Goal: Task Accomplishment & Management: Complete application form

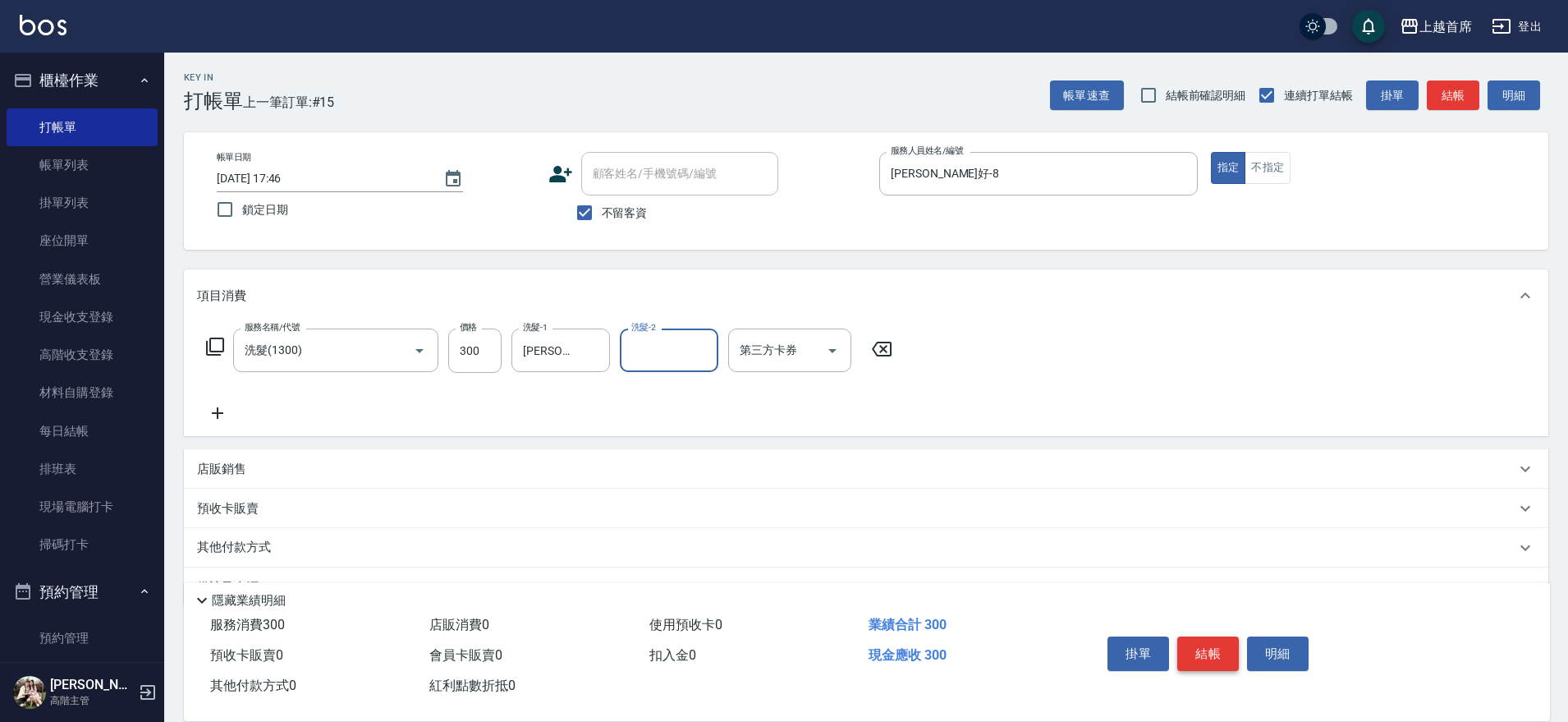
scroll to position [42, 0]
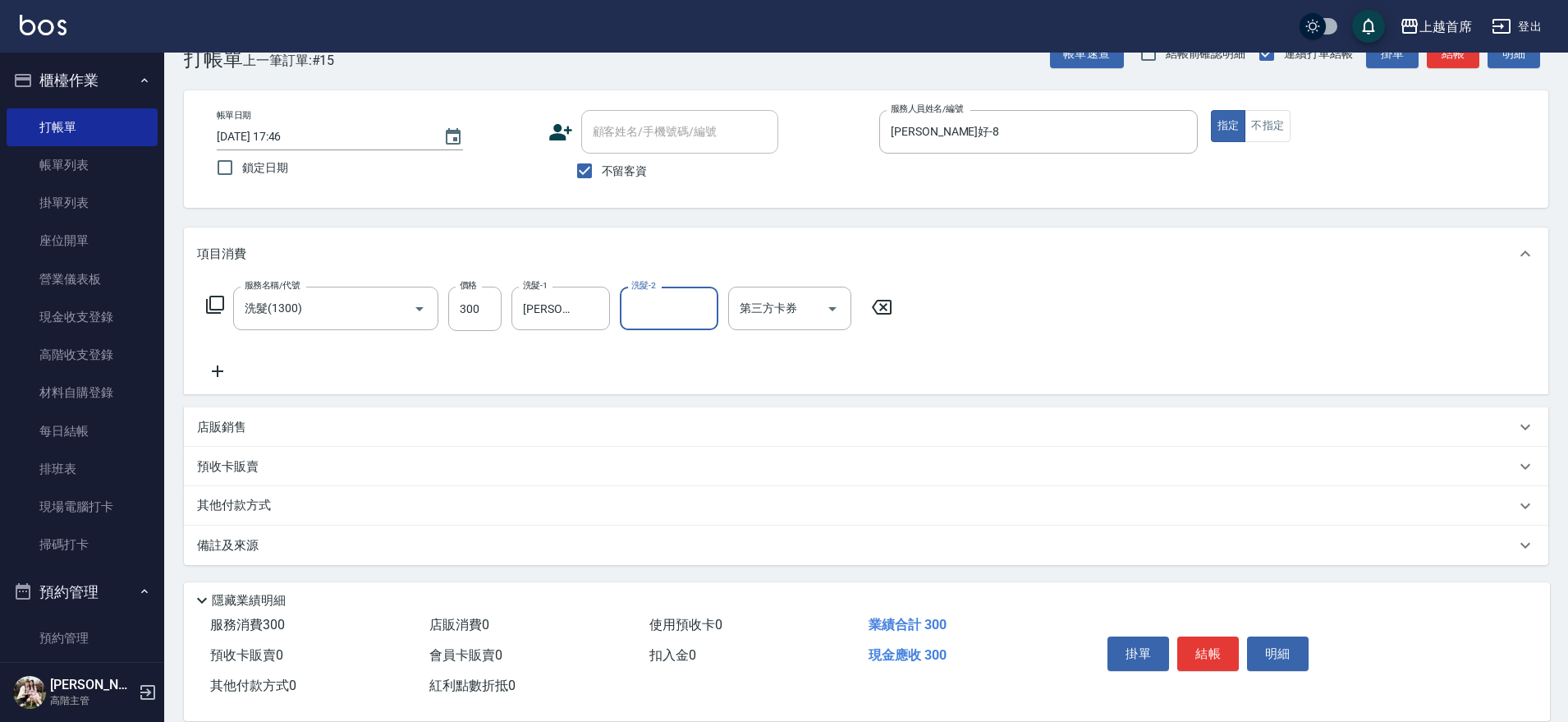
click at [1222, 637] on button "結帳" at bounding box center [1207, 654] width 61 height 35
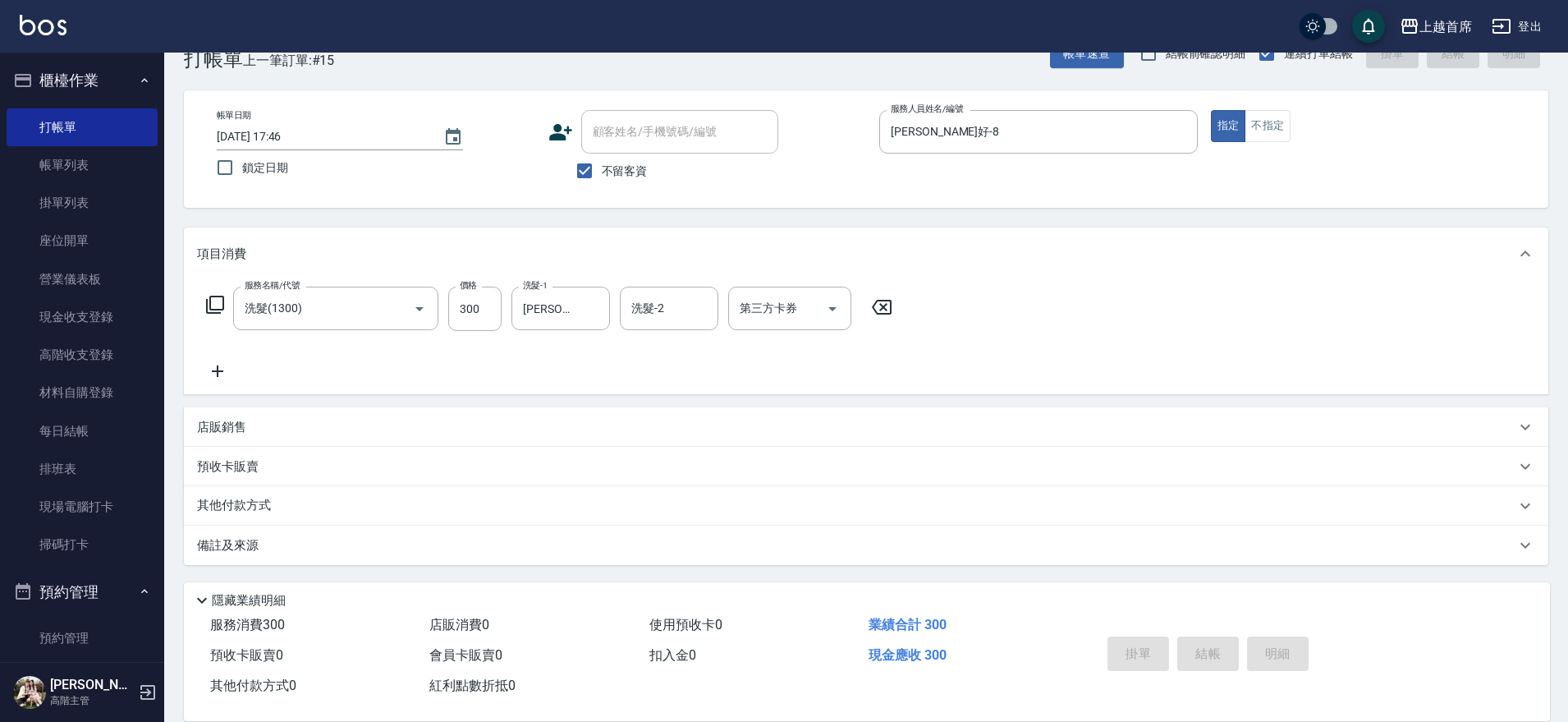
type input "[DATE] 18:28"
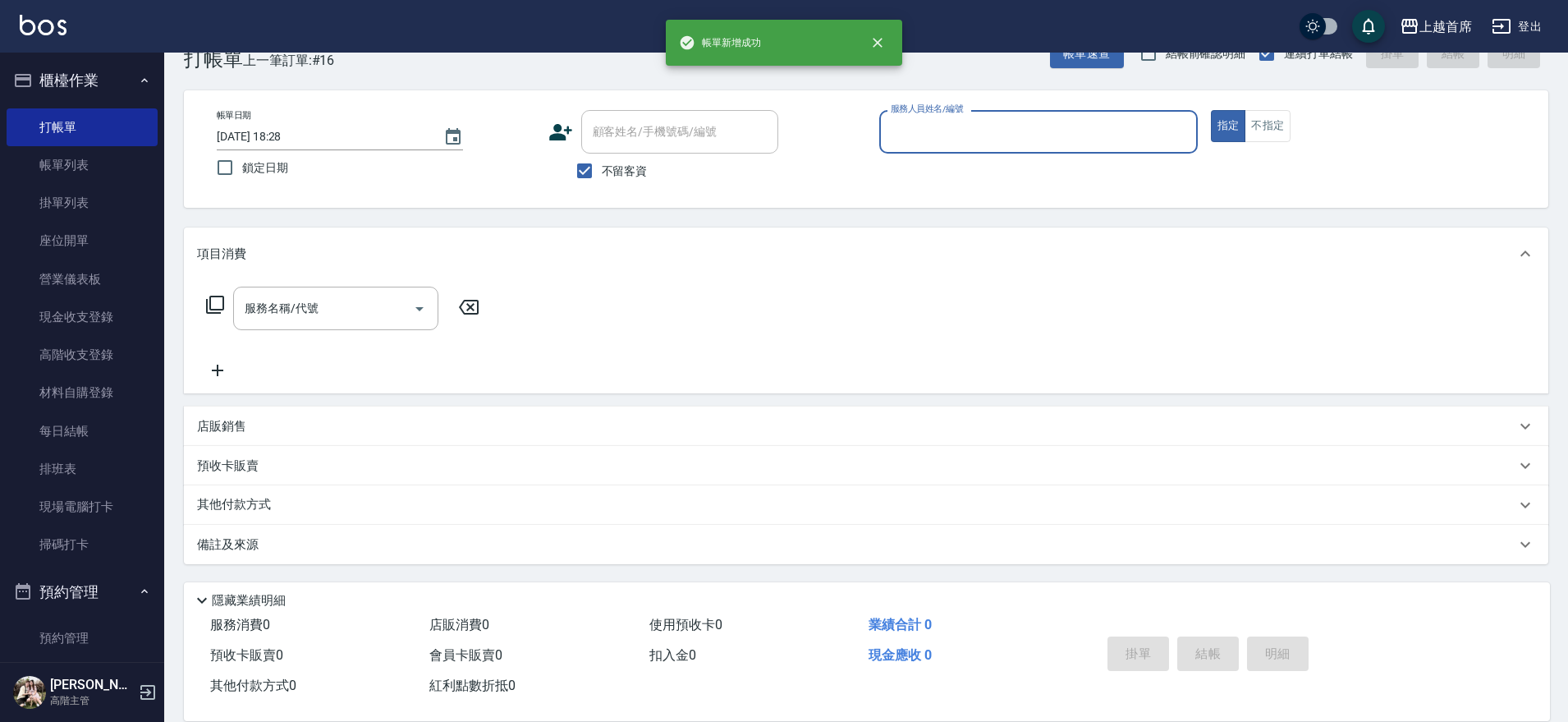
click at [138, 78] on icon "button" at bounding box center [144, 80] width 13 height 13
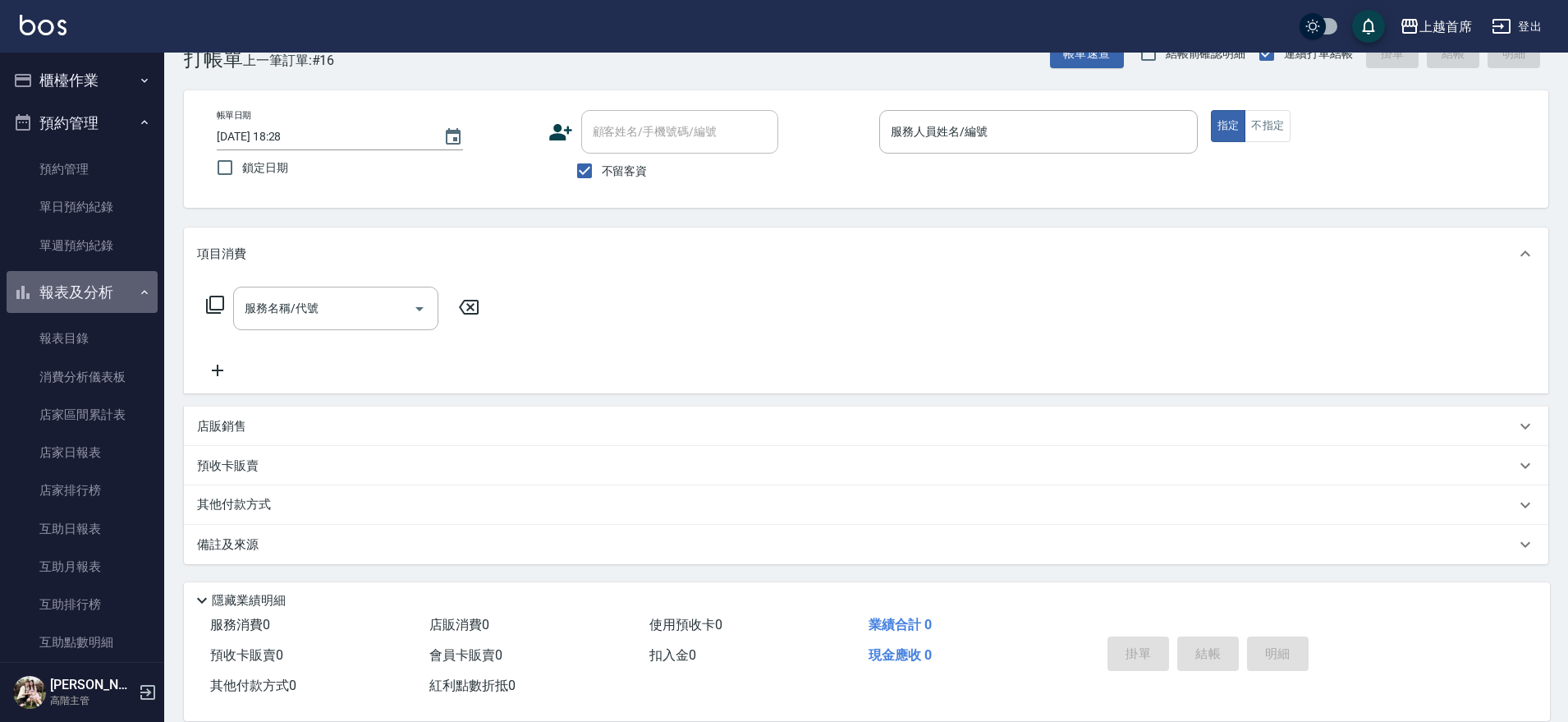
click at [106, 292] on button "報表及分析" at bounding box center [82, 292] width 151 height 42
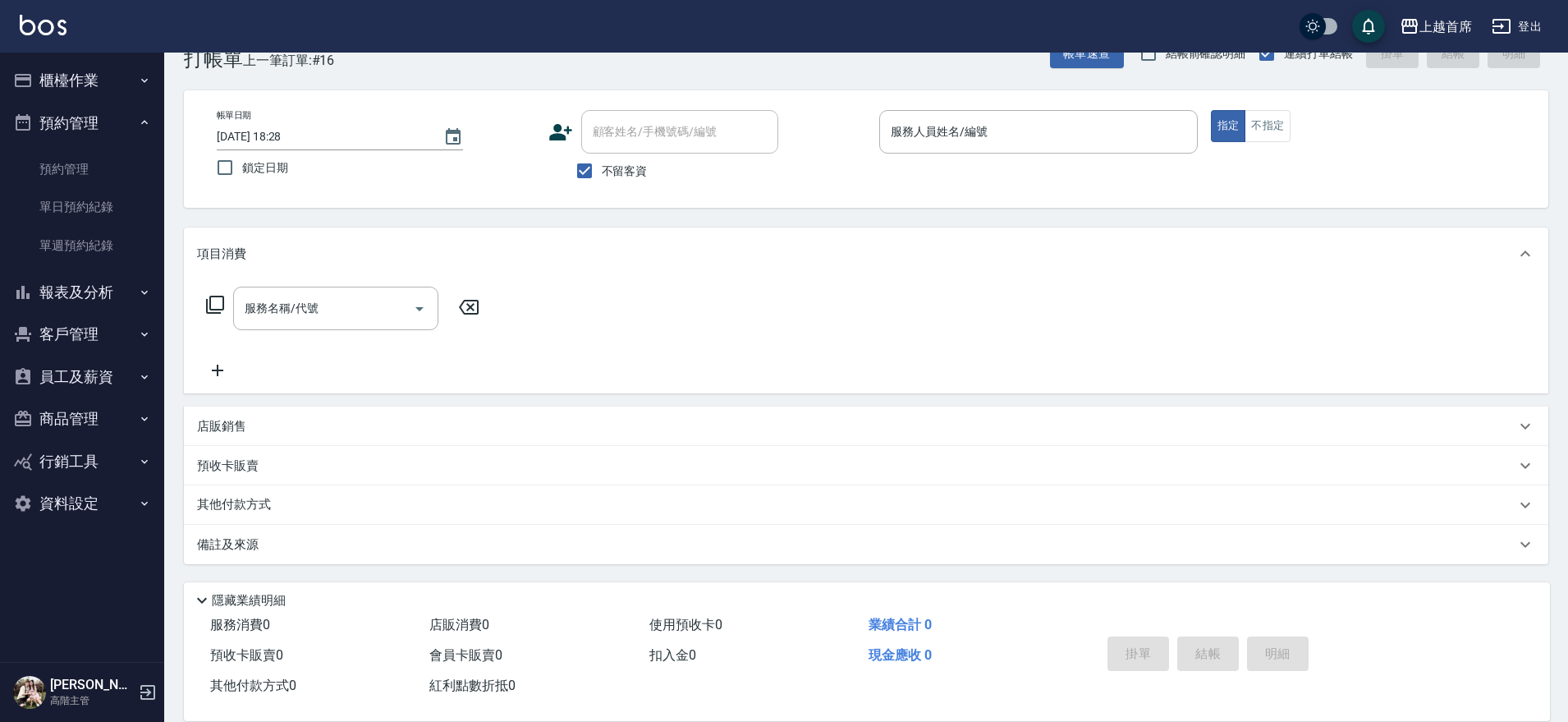
click at [103, 299] on button "報表及分析" at bounding box center [82, 292] width 151 height 42
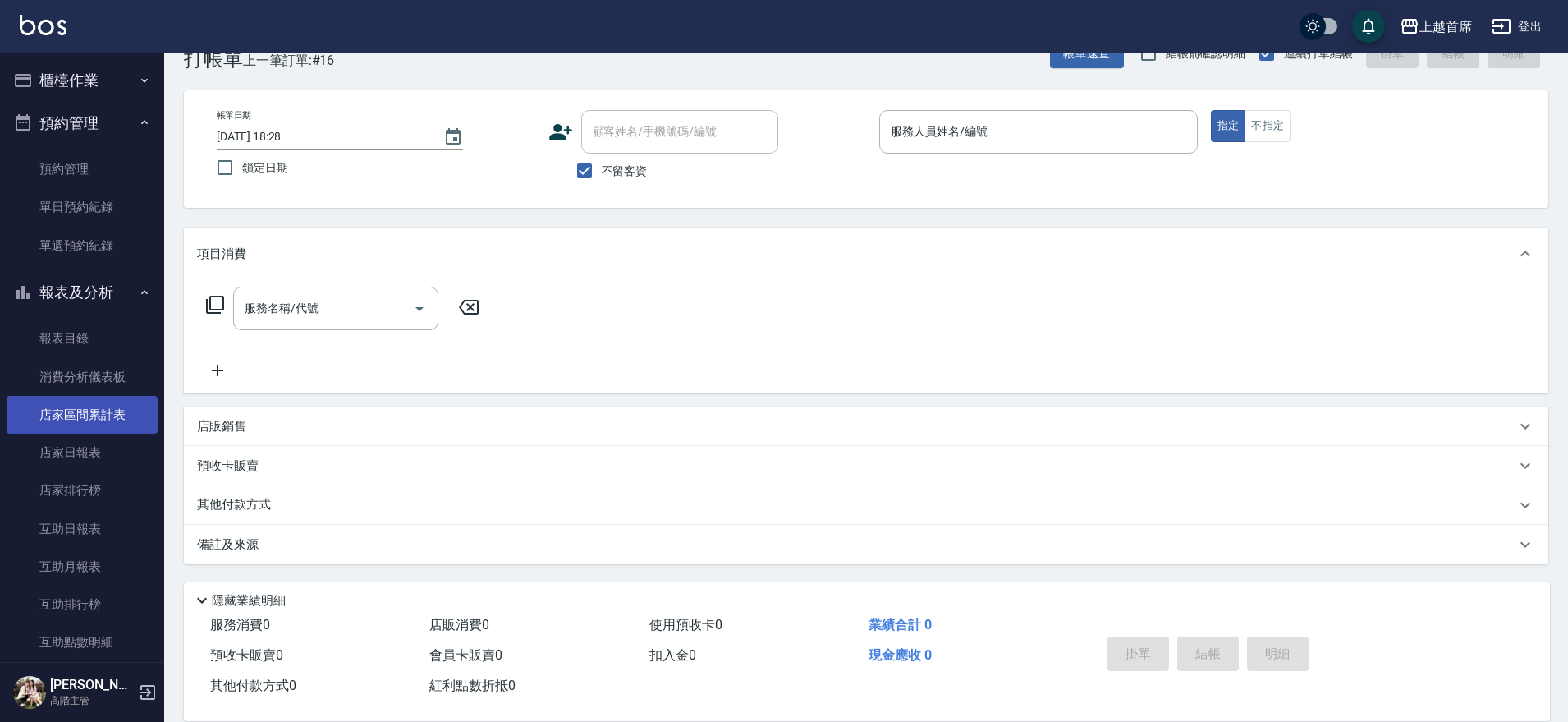
scroll to position [616, 0]
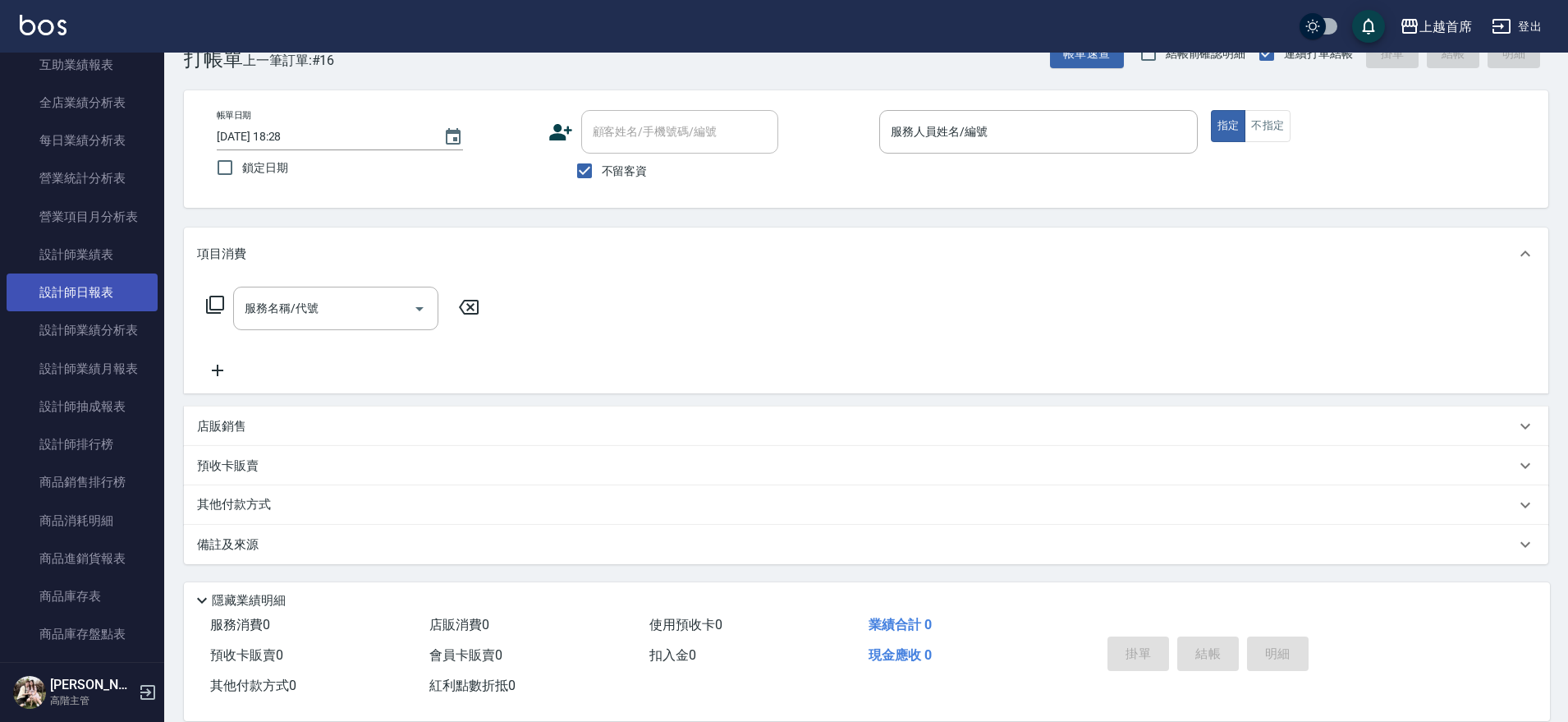
click at [116, 304] on link "設計師日報表" at bounding box center [82, 292] width 151 height 38
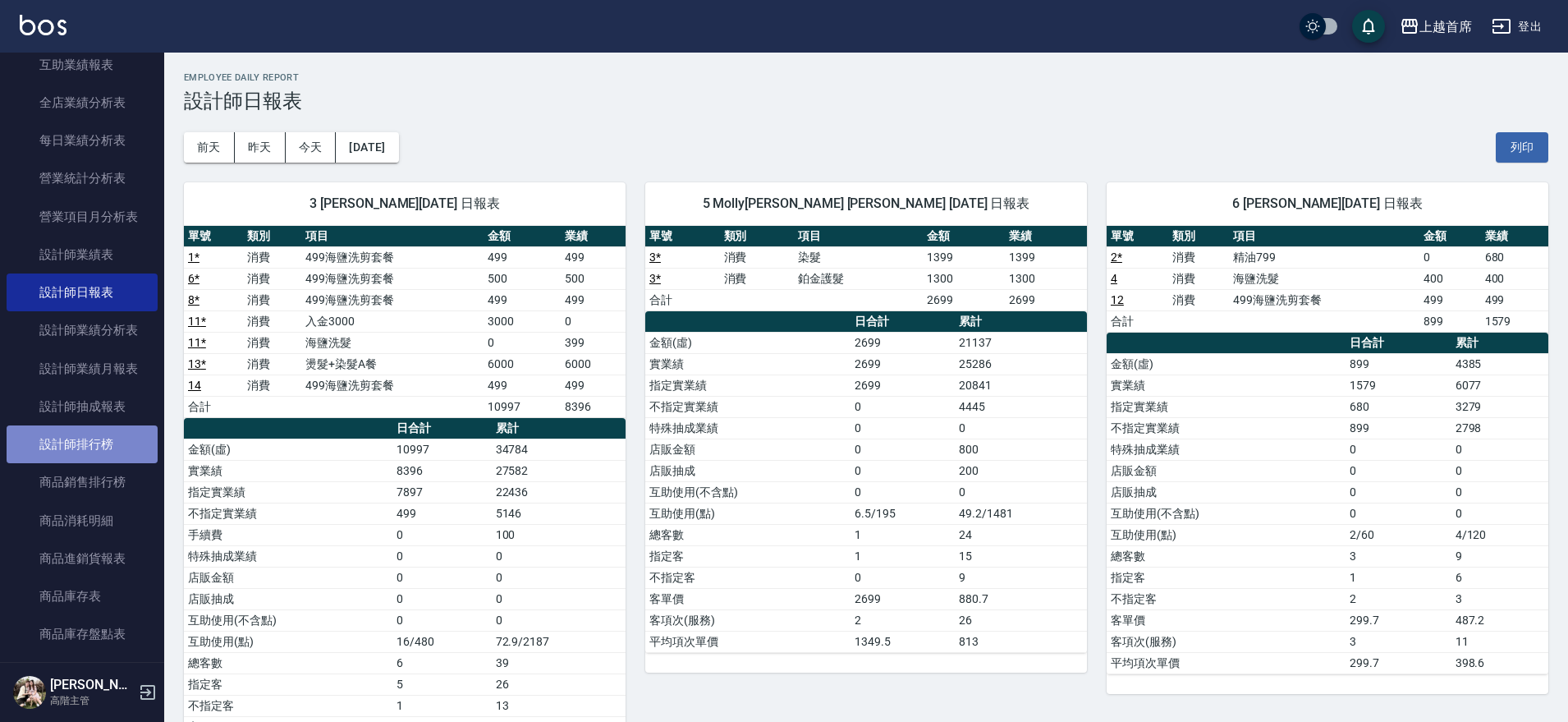
drag, startPoint x: 118, startPoint y: 437, endPoint x: 112, endPoint y: 431, distance: 8.5
click at [118, 438] on link "設計師排行榜" at bounding box center [82, 444] width 151 height 38
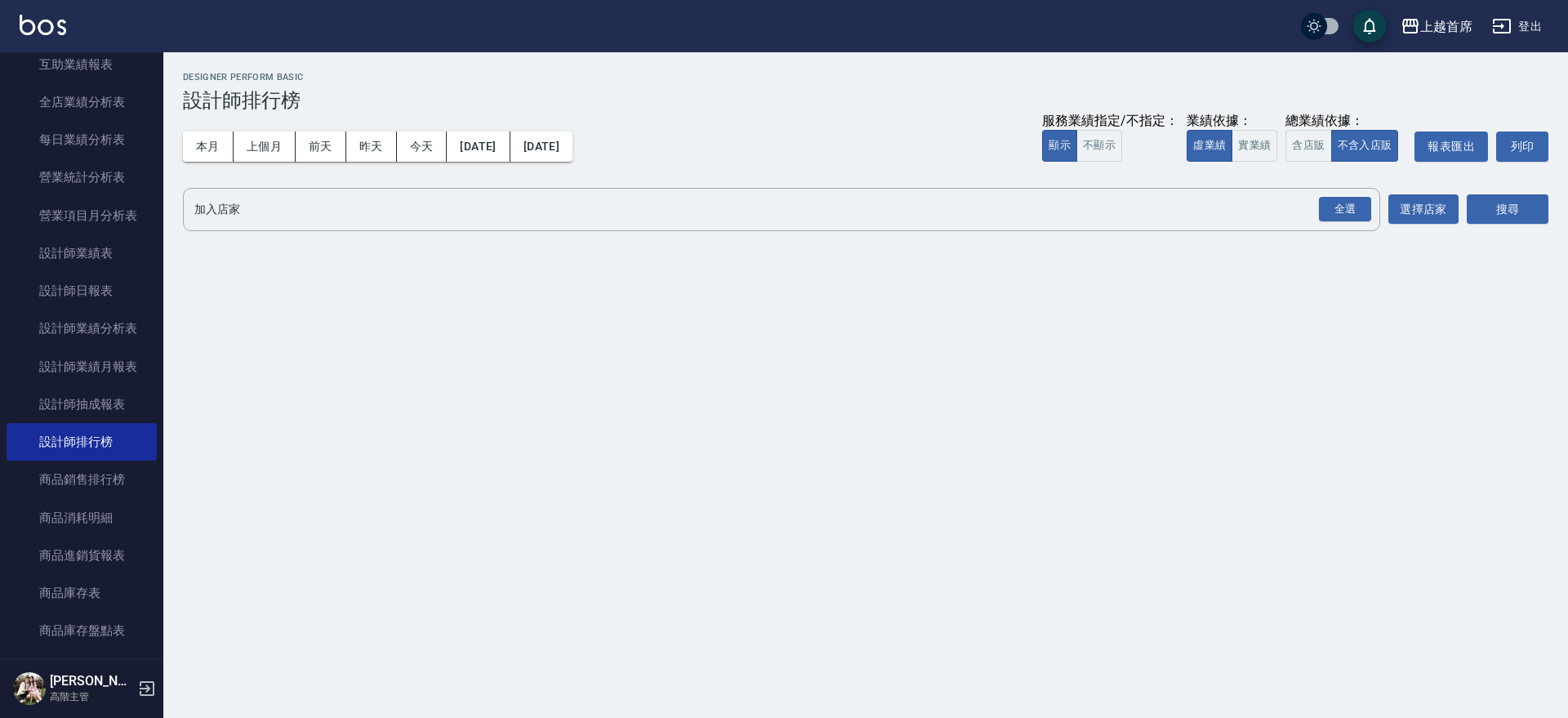
click at [205, 161] on div "本月 上個月 [DATE] [DATE] [DATE] [DATE] [DATE] 服務業績指定/不指定： 顯示 不顯示 業績依據： 虛業績 實業績 總業績依…" at bounding box center [865, 146] width 1366 height 69
click at [213, 143] on button "本月" at bounding box center [208, 146] width 51 height 30
drag, startPoint x: 1262, startPoint y: 143, endPoint x: 1301, endPoint y: 142, distance: 39.0
click at [1275, 143] on button "實業績" at bounding box center [1253, 145] width 45 height 32
drag, startPoint x: 1301, startPoint y: 142, endPoint x: 1302, endPoint y: 173, distance: 31.0
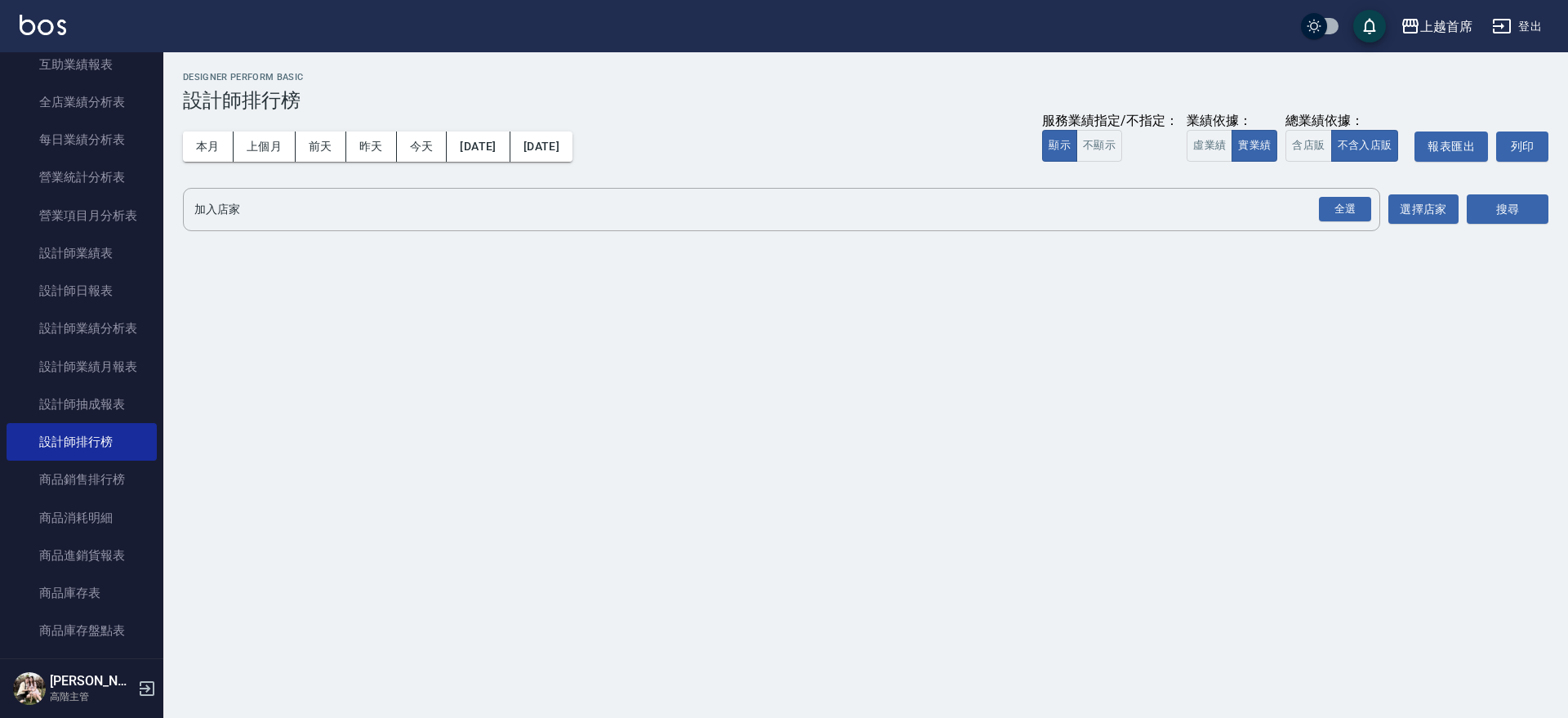
click at [1300, 142] on button "含店販" at bounding box center [1307, 145] width 45 height 32
click at [1332, 215] on div "全選" at bounding box center [1344, 209] width 52 height 26
click at [1522, 211] on button "搜尋" at bounding box center [1507, 210] width 81 height 30
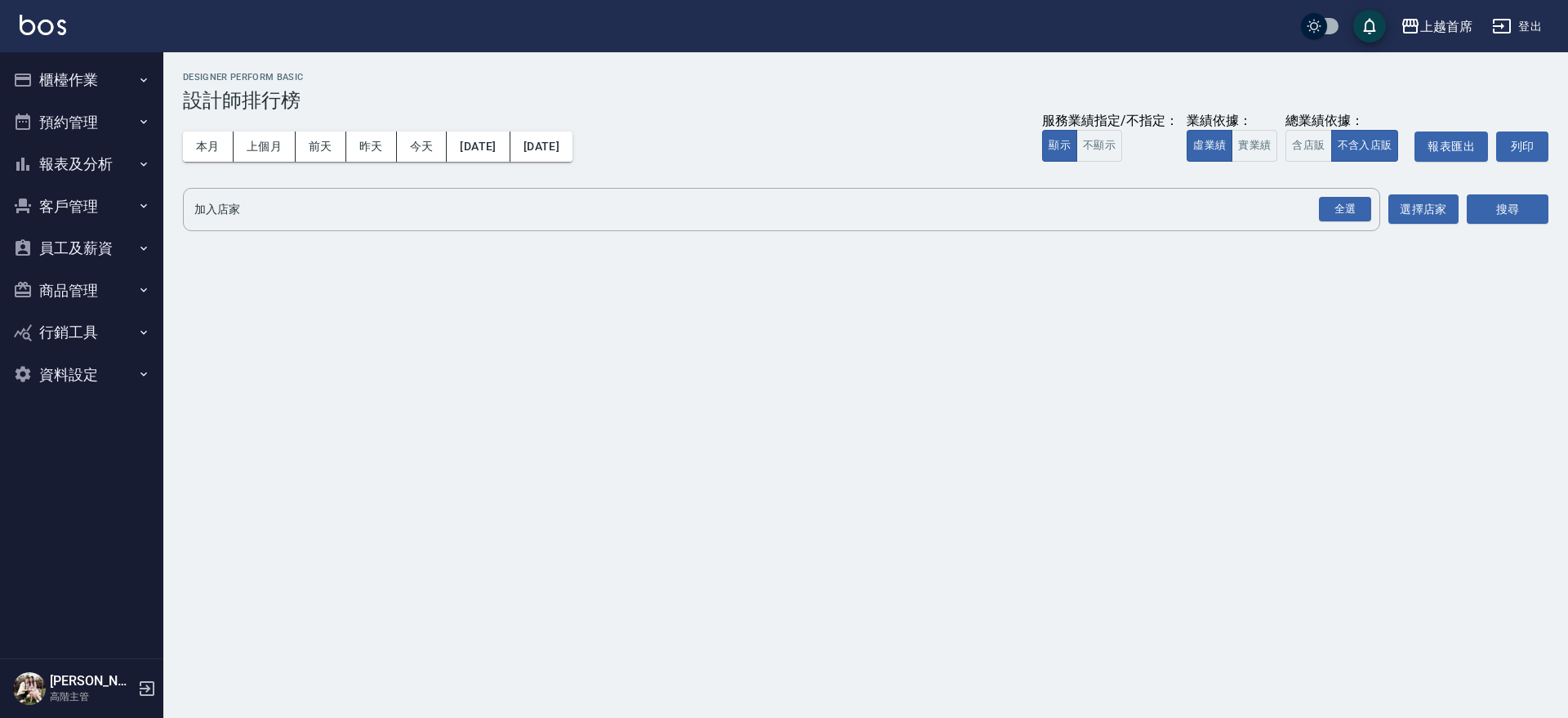
click at [100, 84] on button "櫃檯作業" at bounding box center [81, 80] width 150 height 42
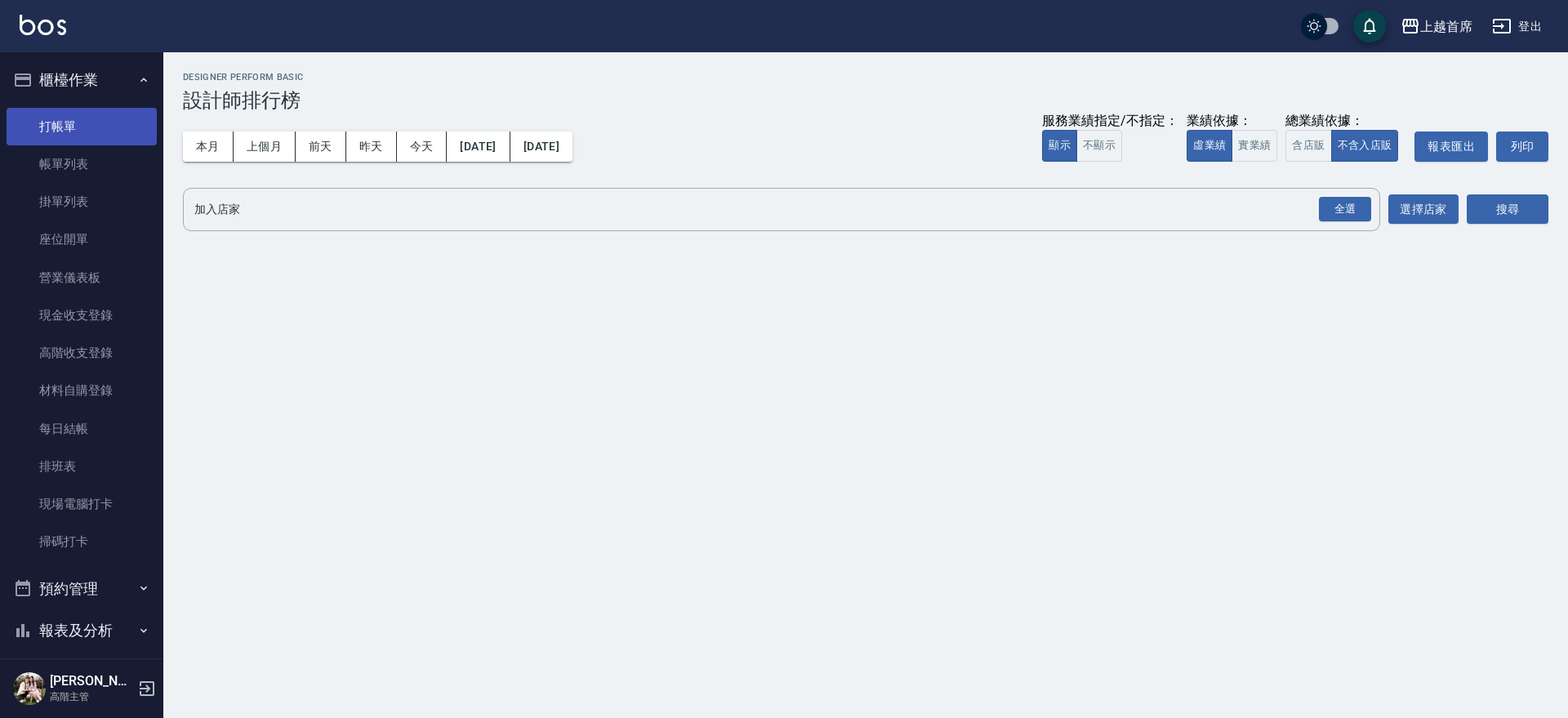
click at [111, 135] on link "打帳單" at bounding box center [81, 127] width 150 height 38
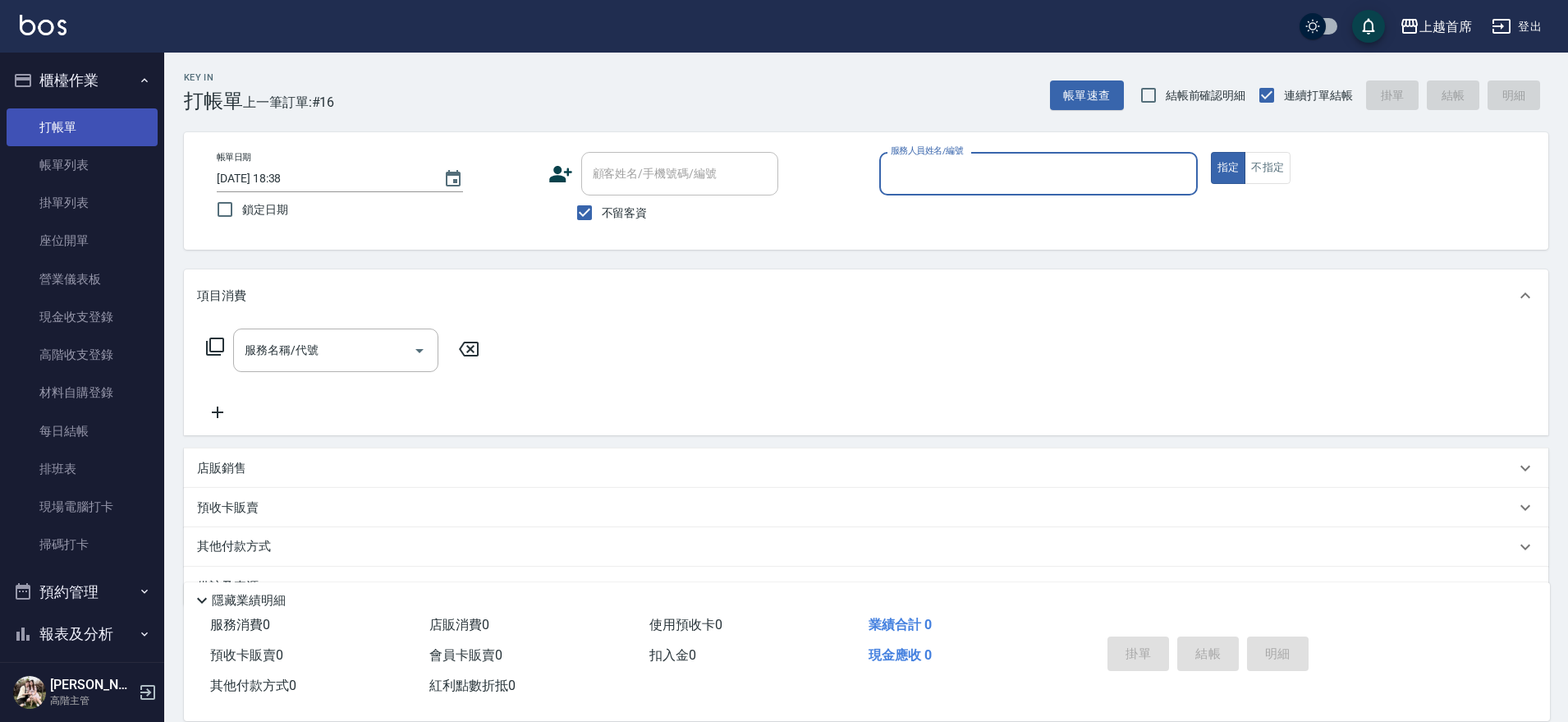
click at [1211, 152] on button "指定" at bounding box center [1228, 167] width 35 height 32
type button "true"
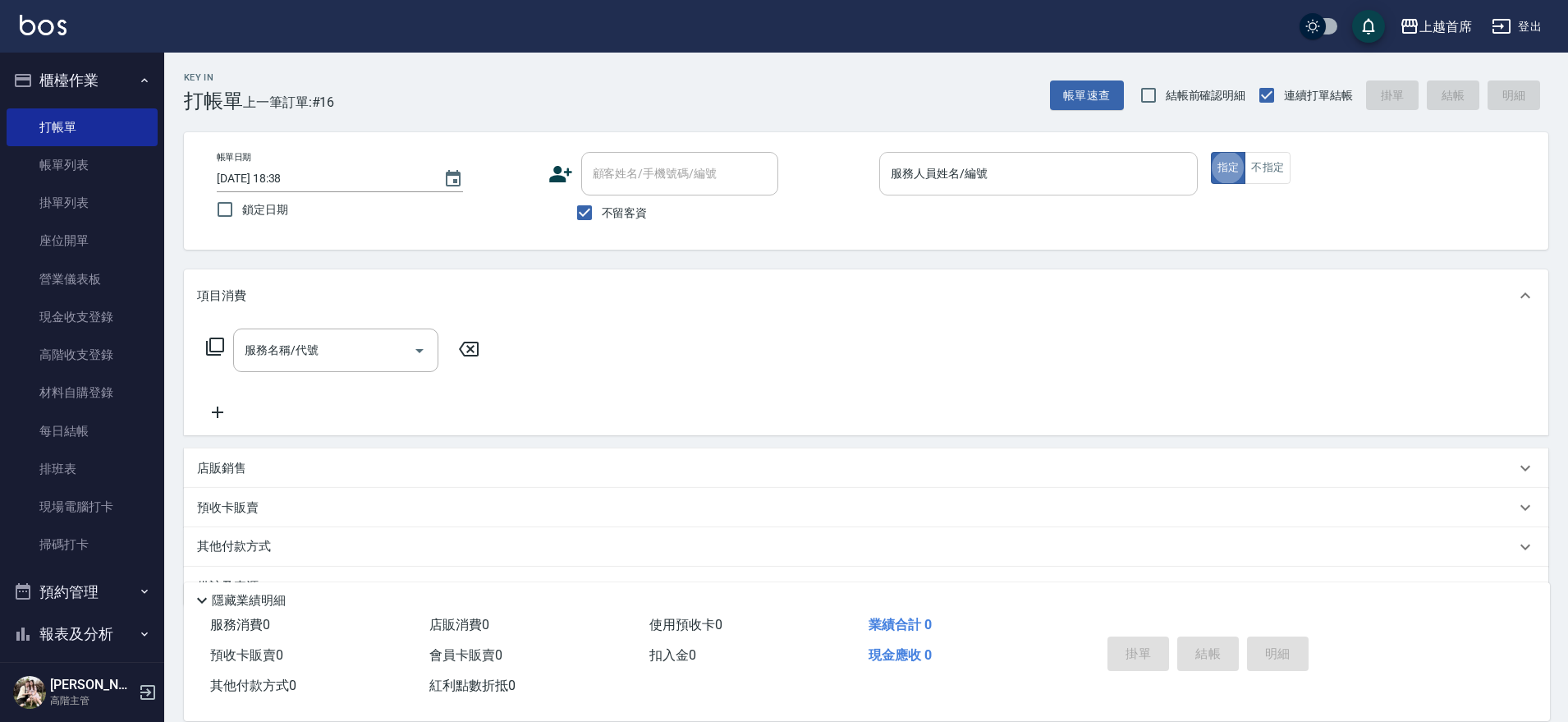
click at [1031, 175] on input "服務人員姓名/編號" at bounding box center [1038, 173] width 304 height 28
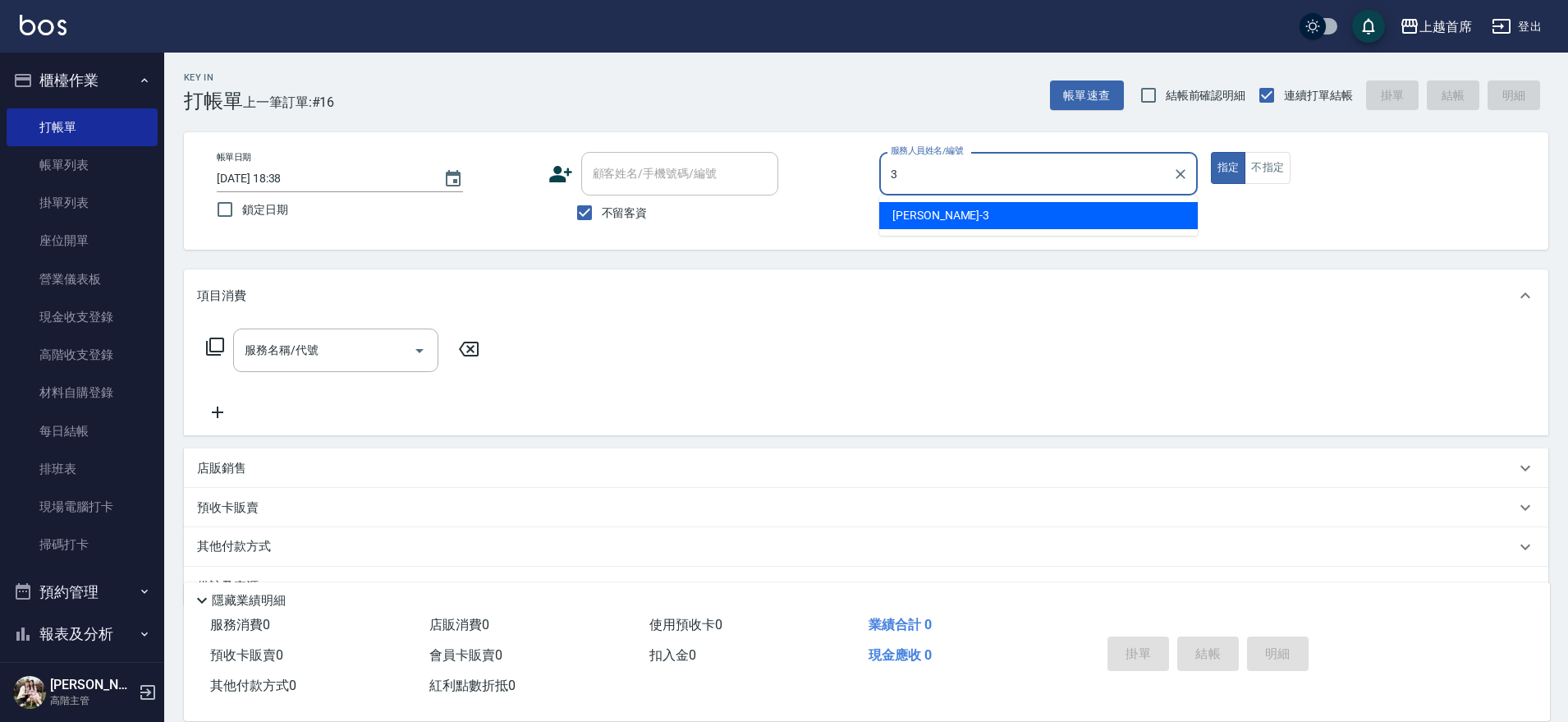
type input "徐丞勛-3"
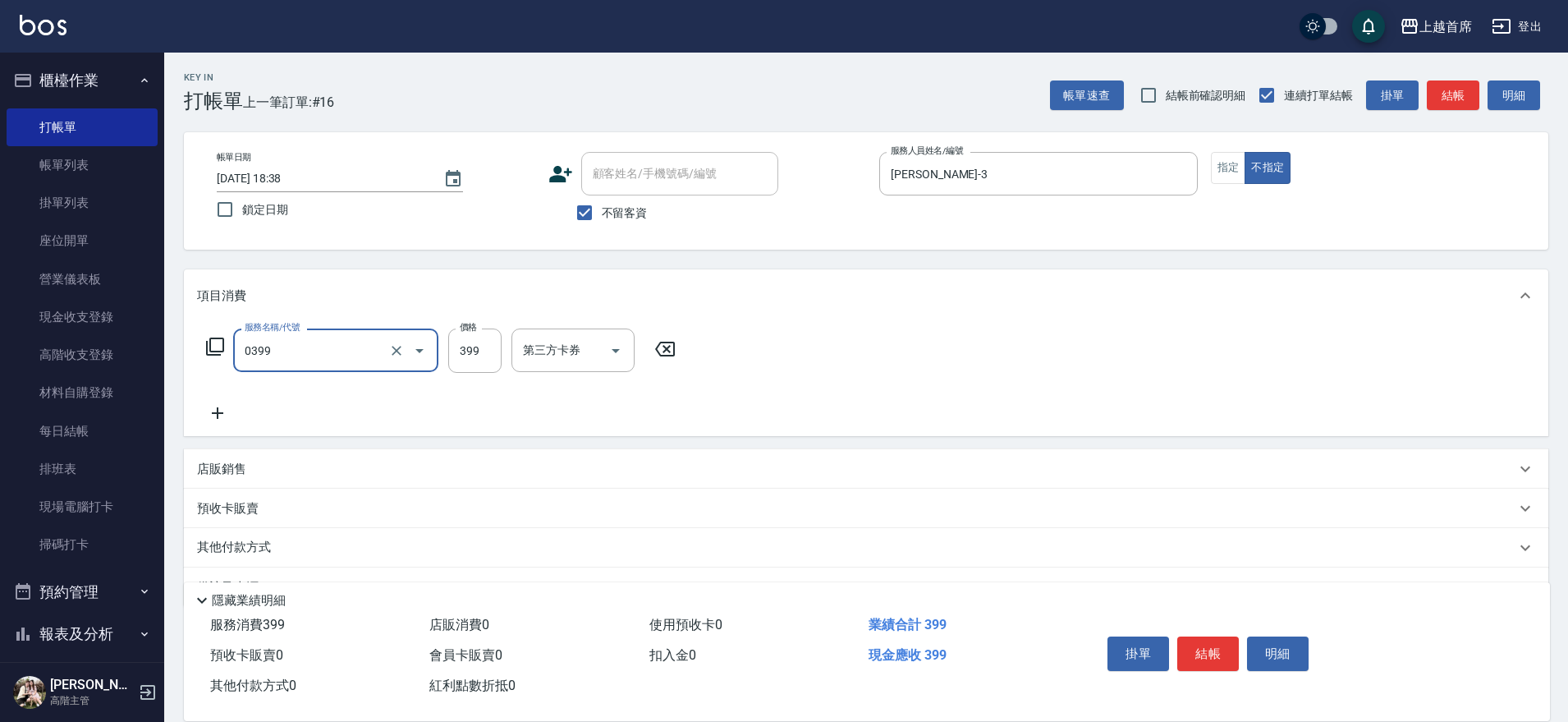
type input "海鹽洗髮(0399)"
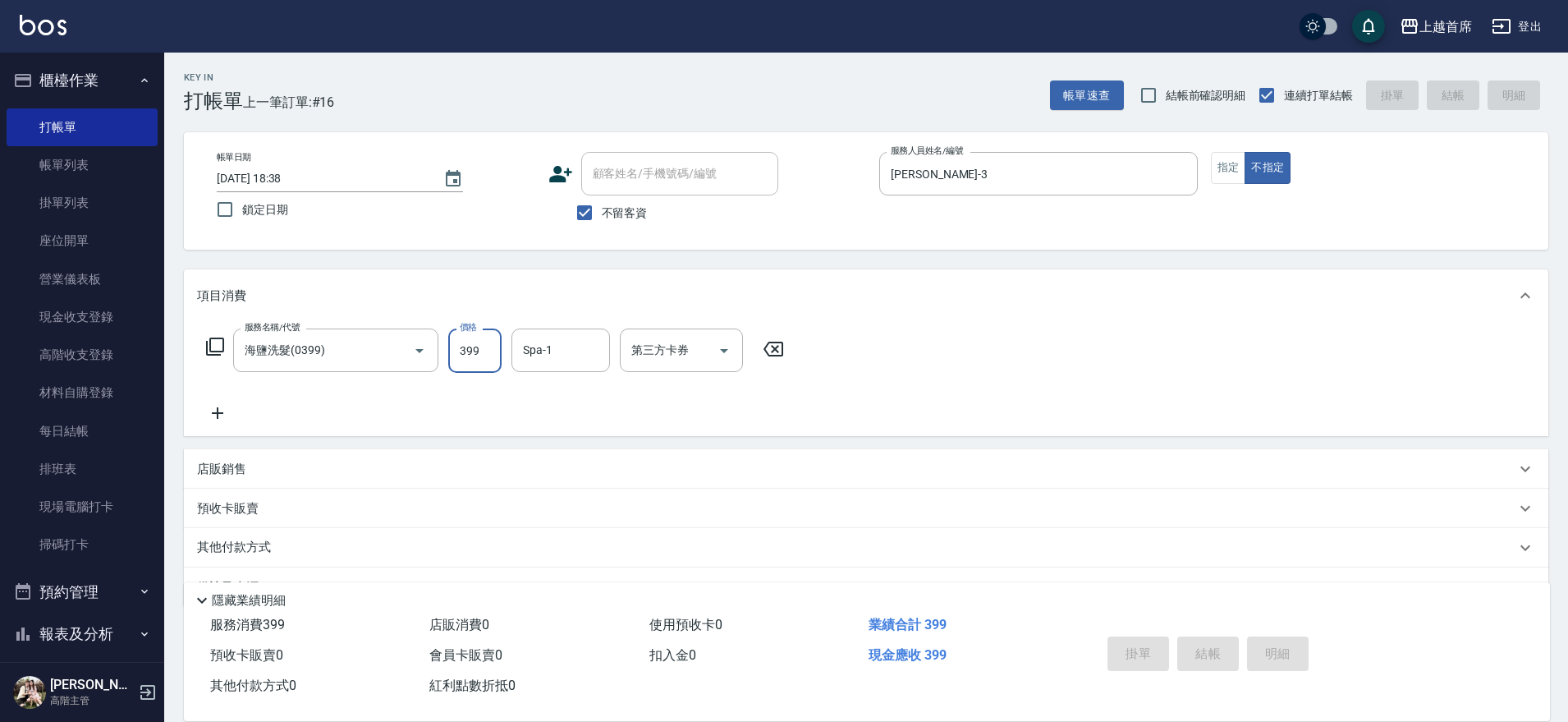
type input "2025/09/05 18:39"
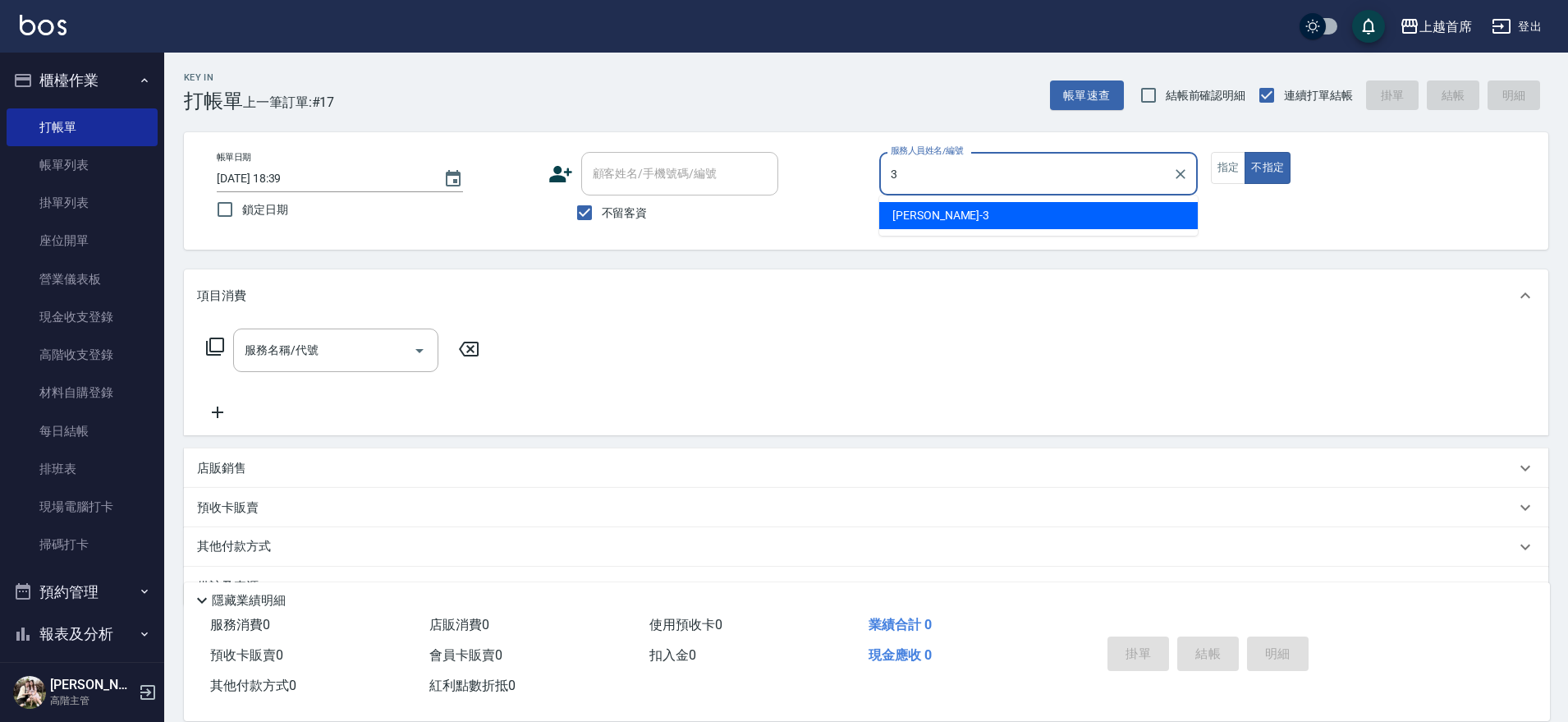
type input "徐丞勛-3"
type button "false"
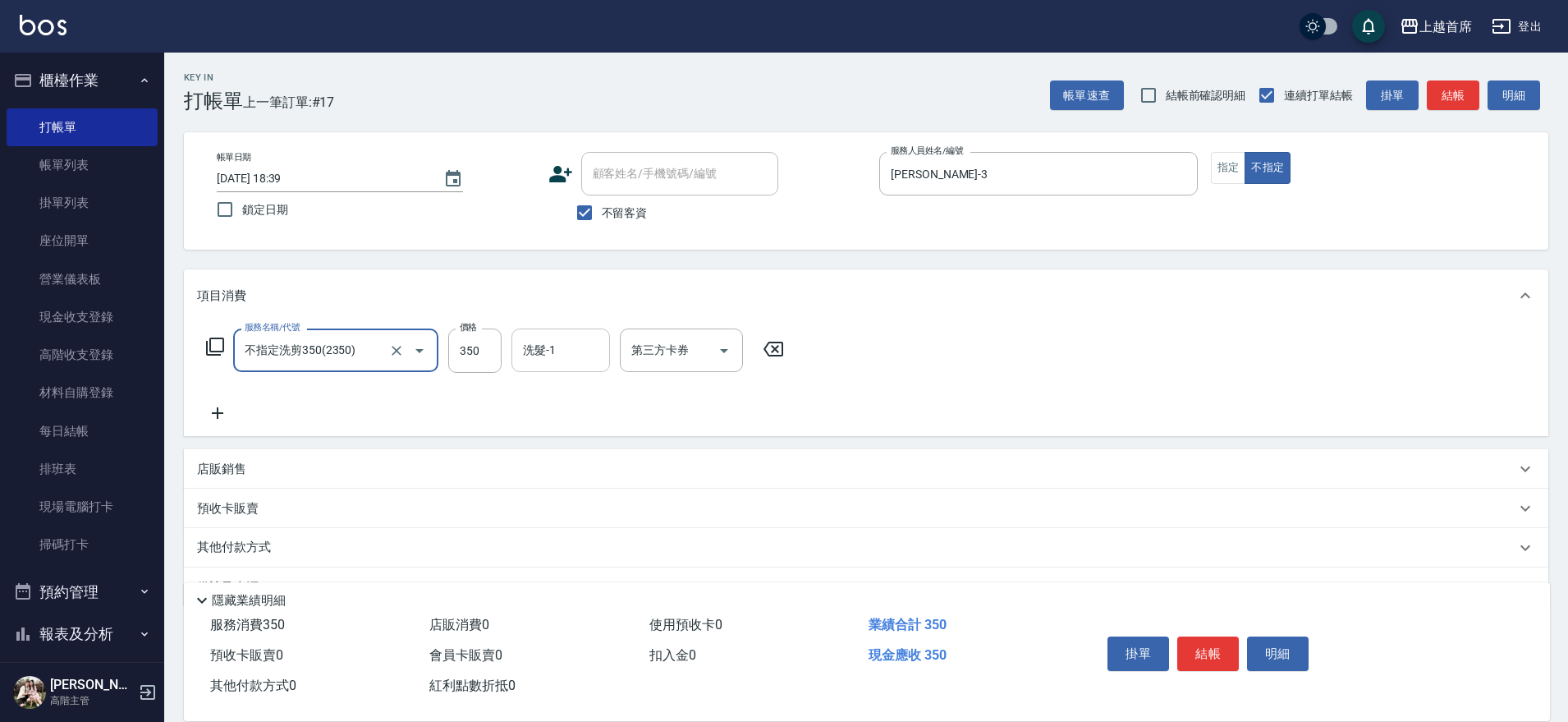
type input "不指定洗剪350(2350)"
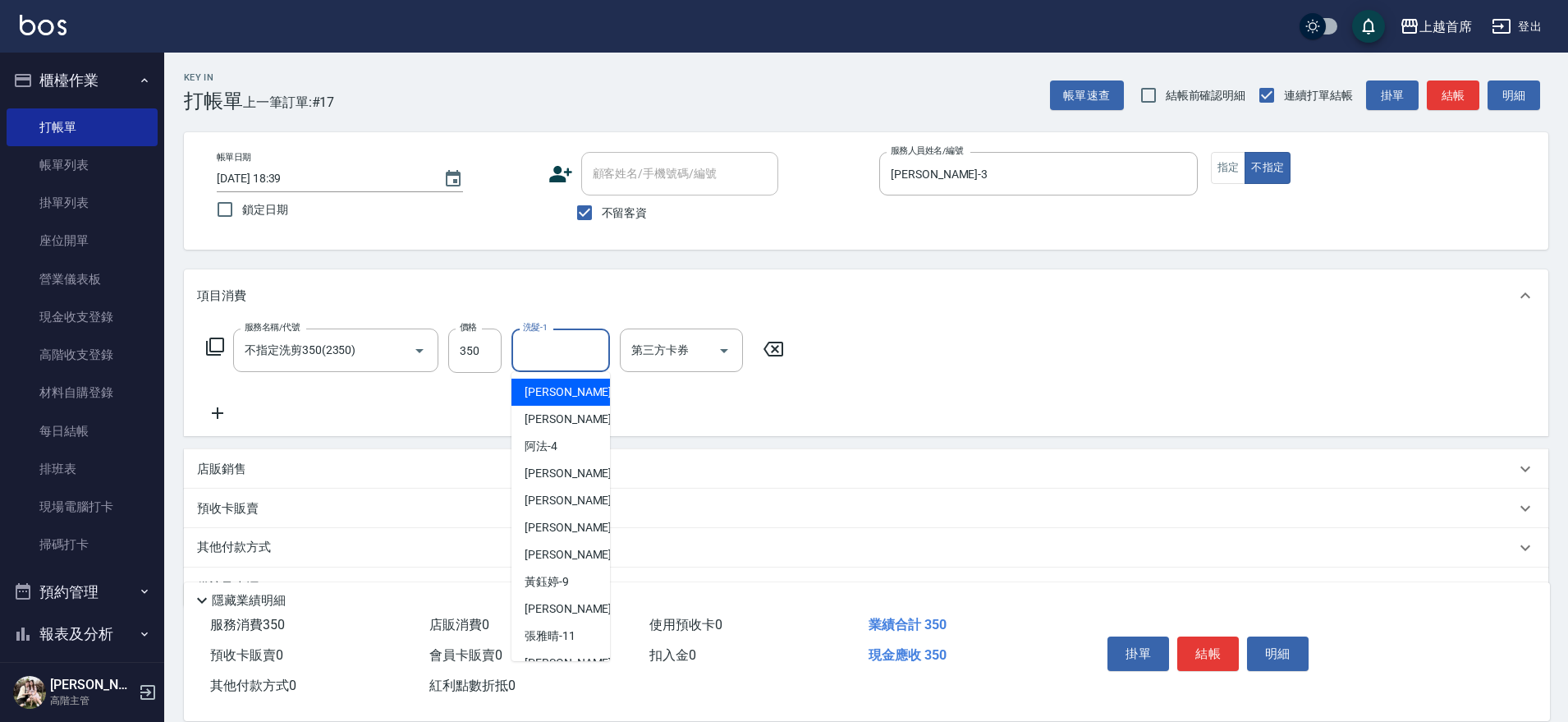
click at [572, 357] on input "洗髮-1" at bounding box center [561, 349] width 84 height 28
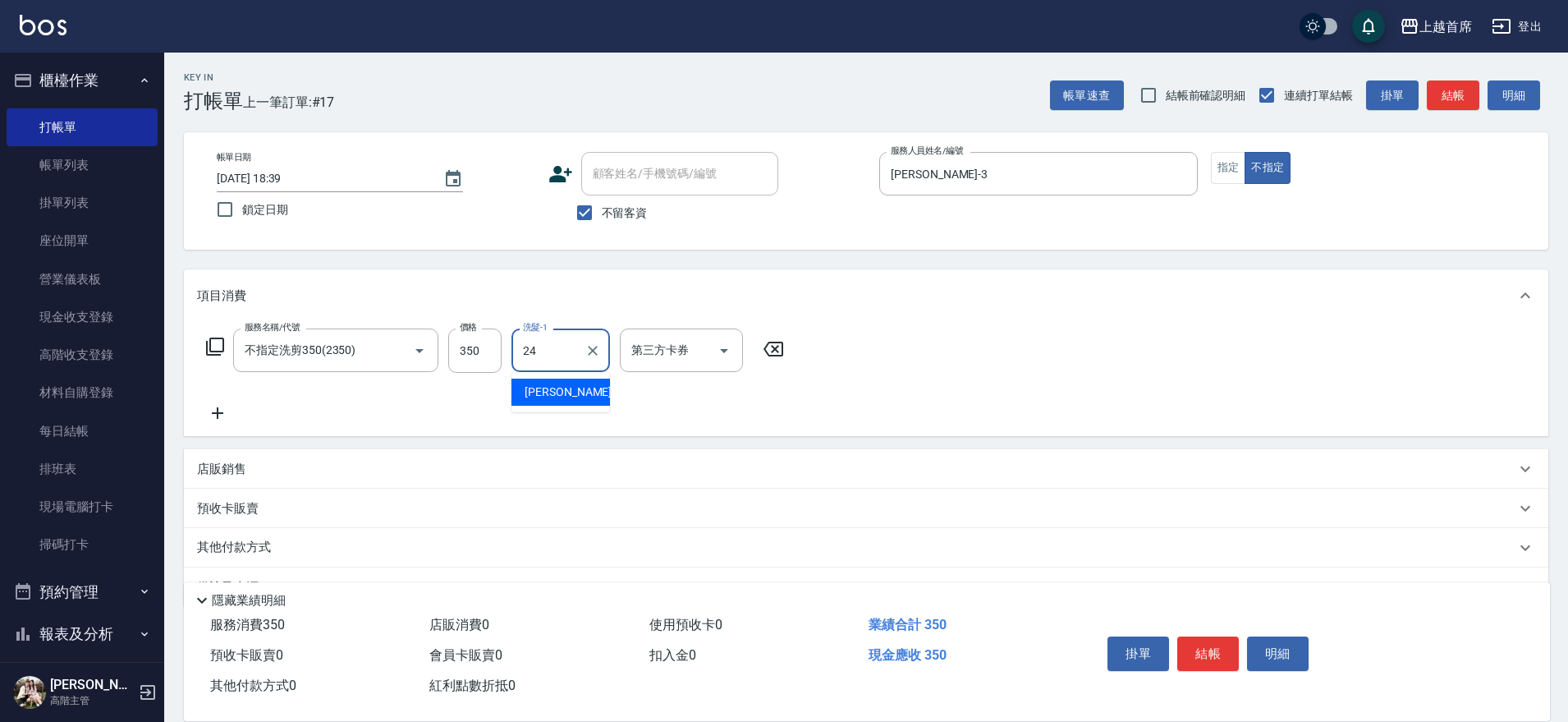
type input "丁于琴-24"
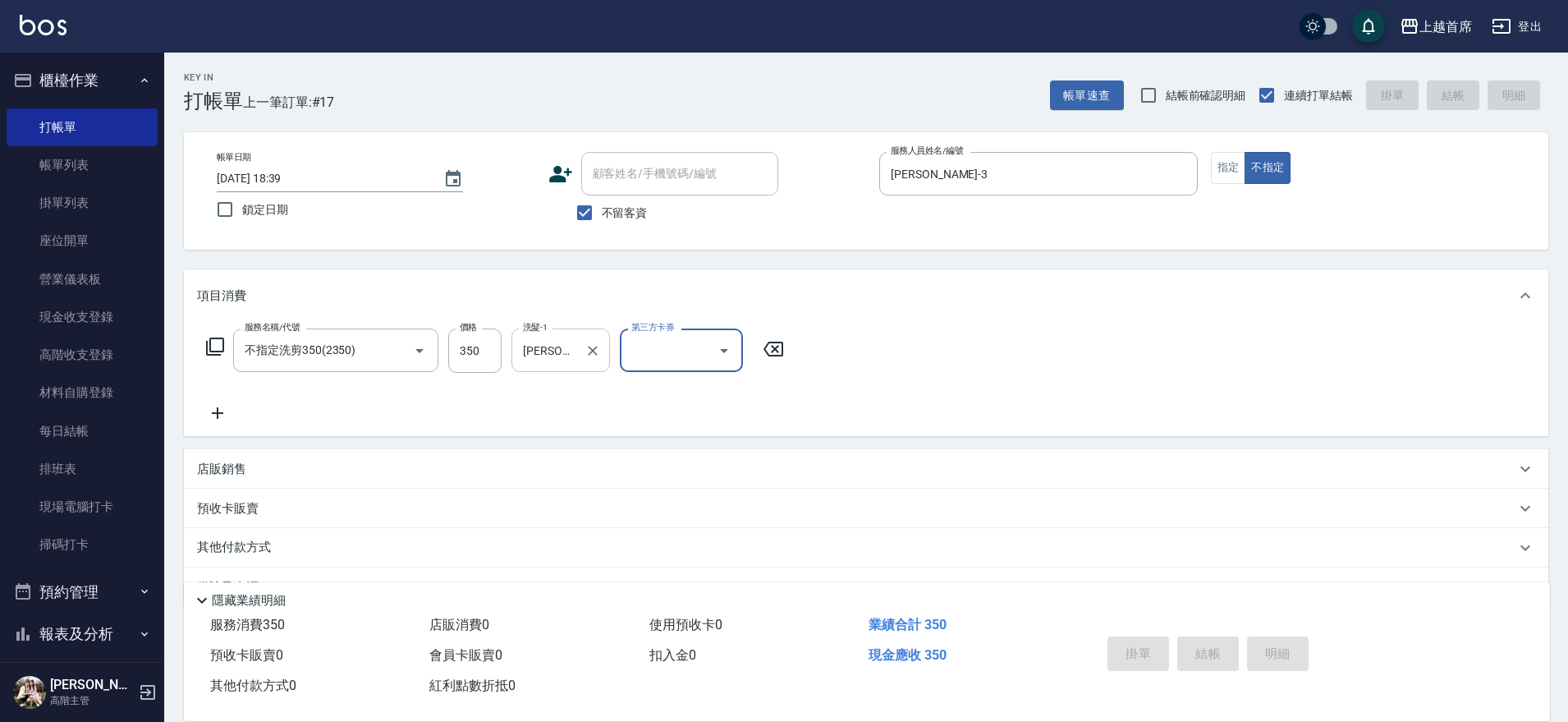
type input "2025/09/05 18:43"
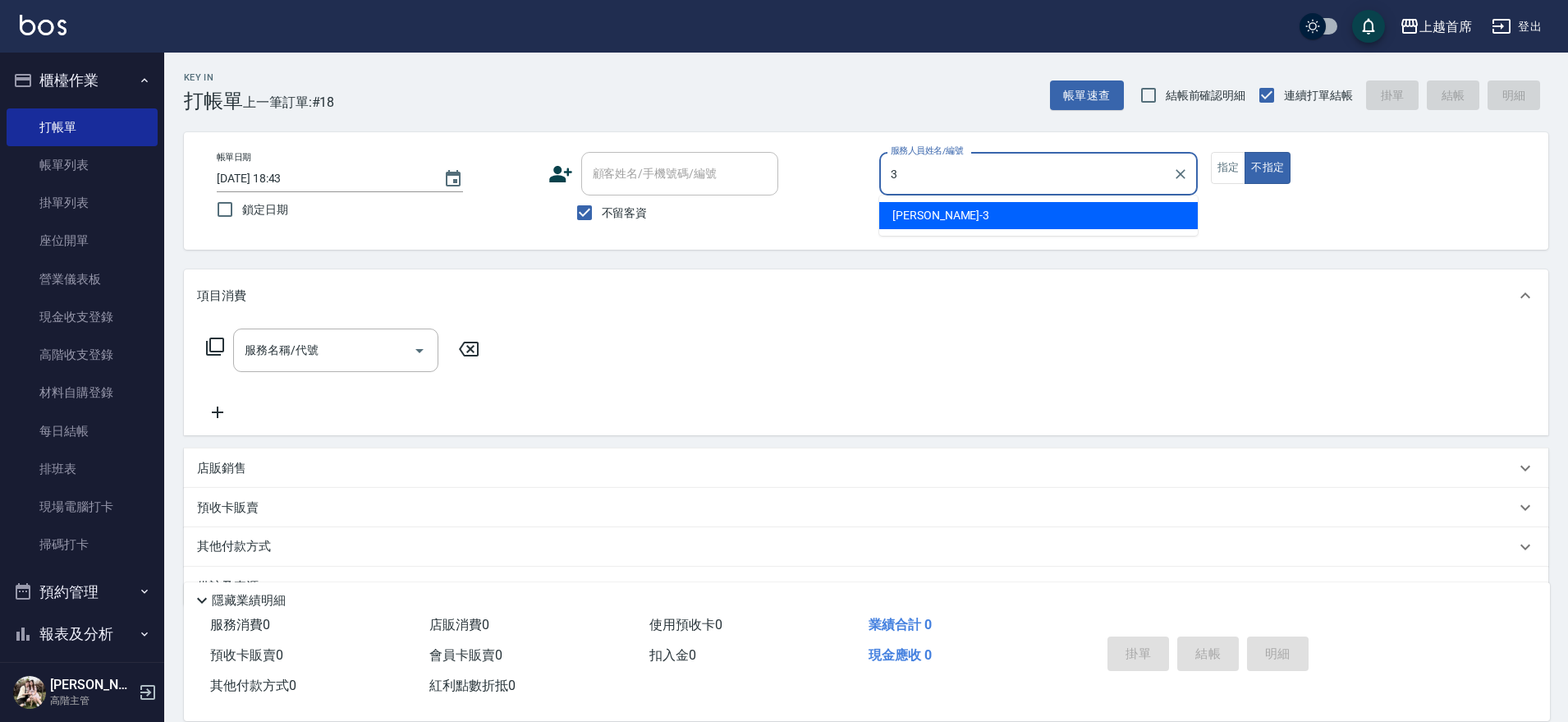
type input "徐丞勛-3"
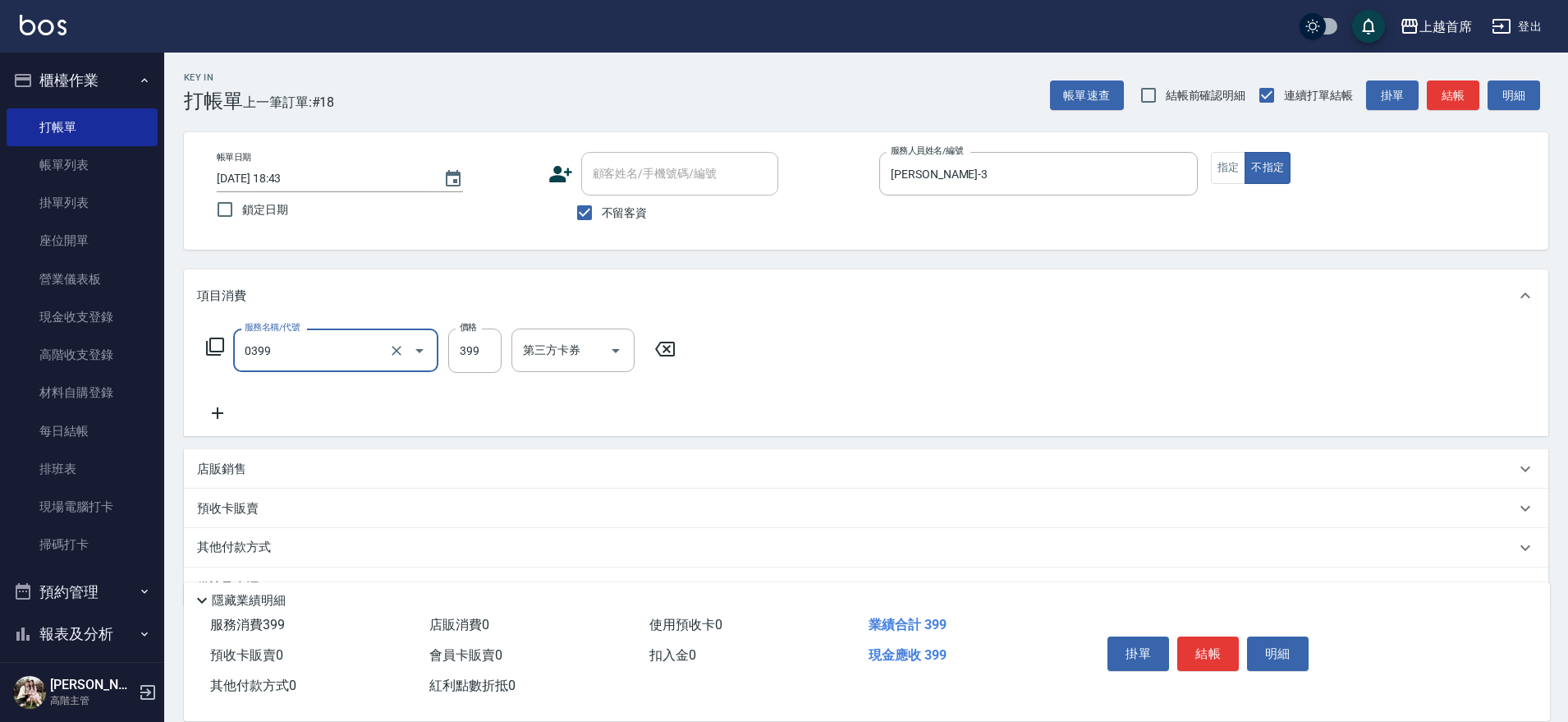
type input "海鹽洗髮(0399)"
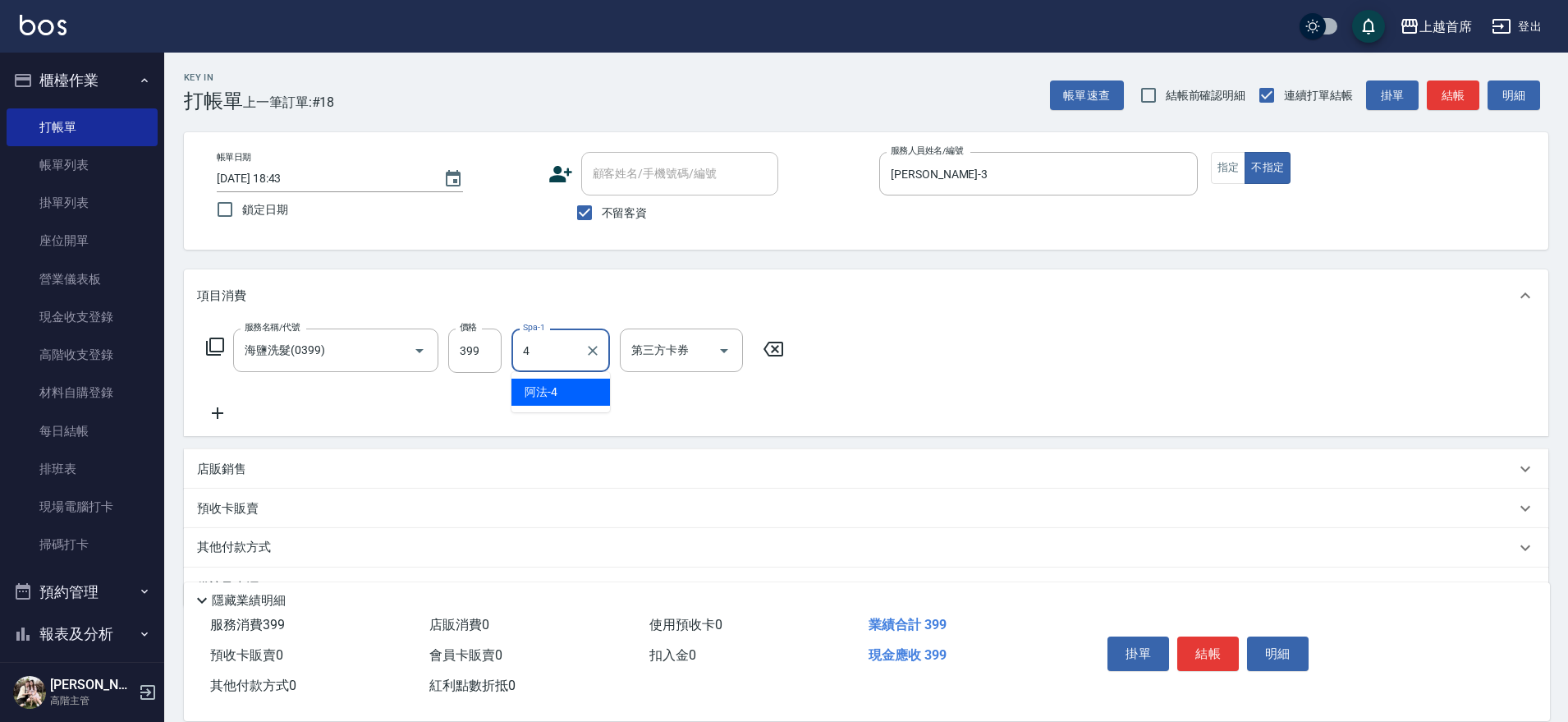
type input "阿法-4"
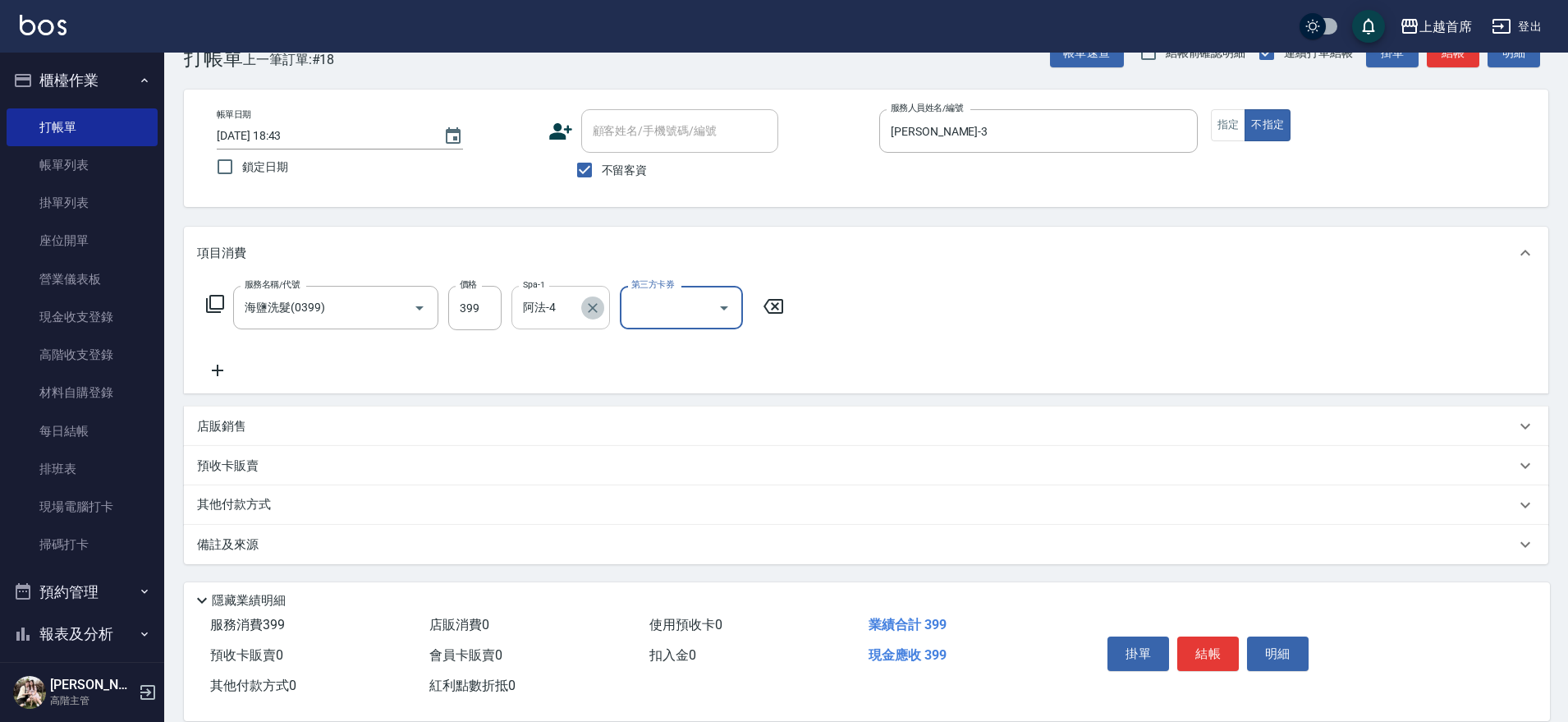
click at [597, 305] on icon "Clear" at bounding box center [593, 307] width 16 height 16
type input "丁于琴-24"
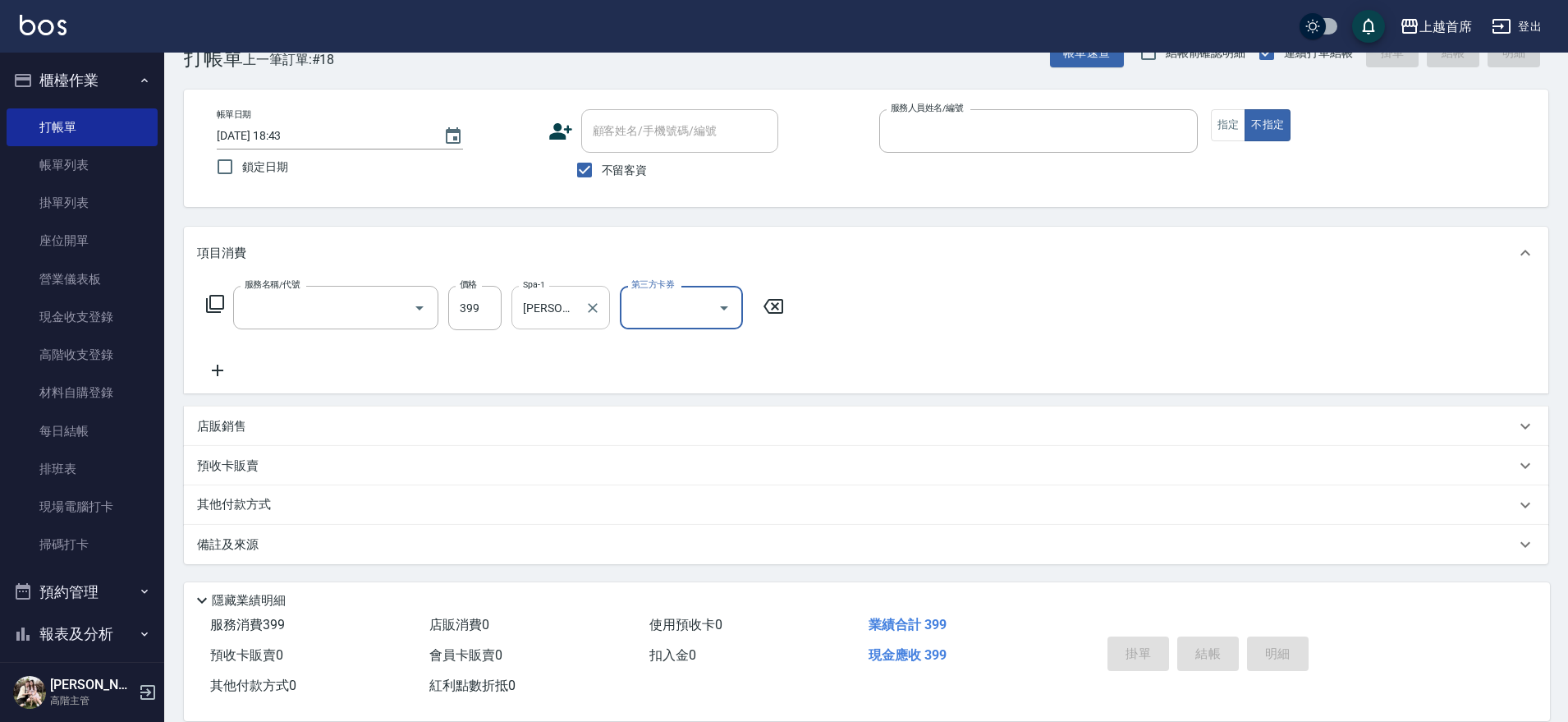
scroll to position [42, 0]
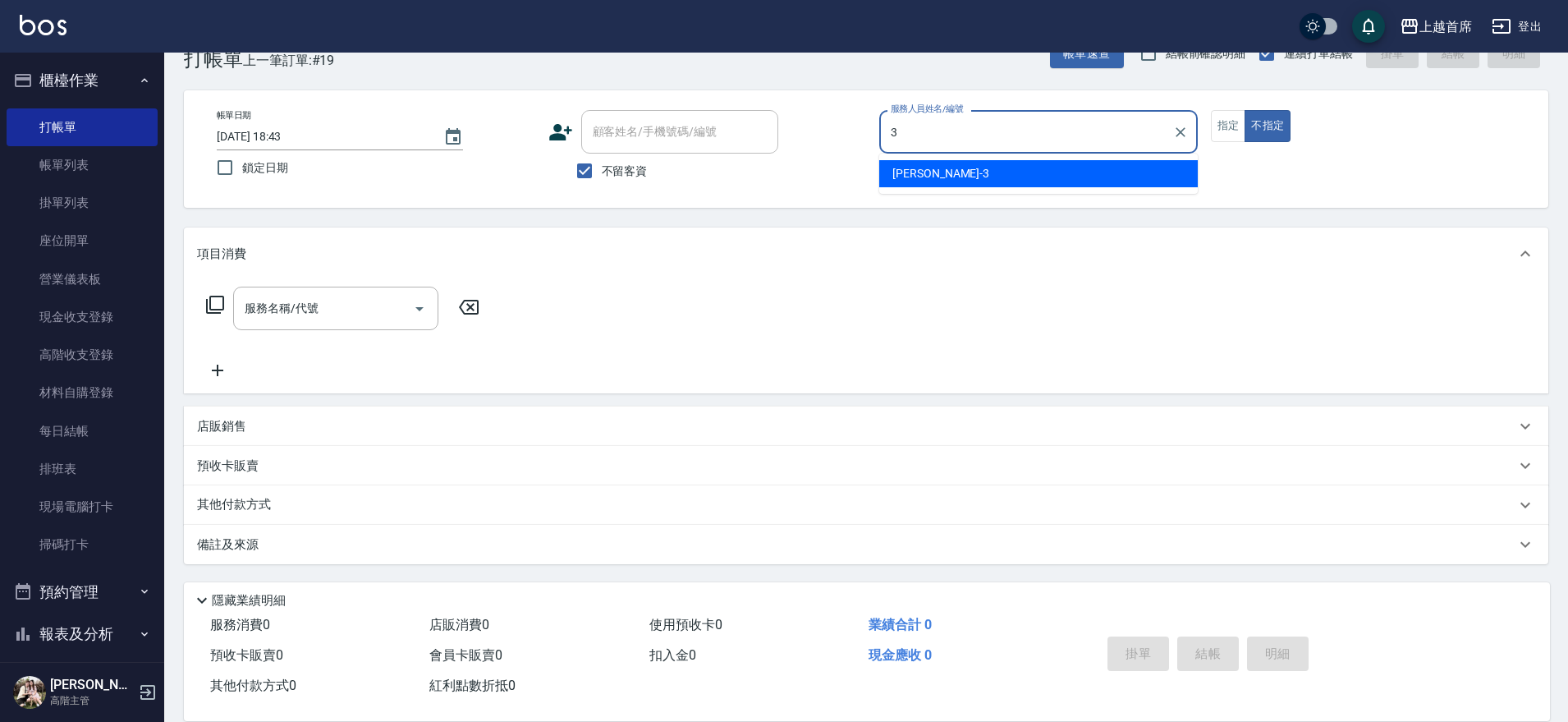
type input "徐丞勛-3"
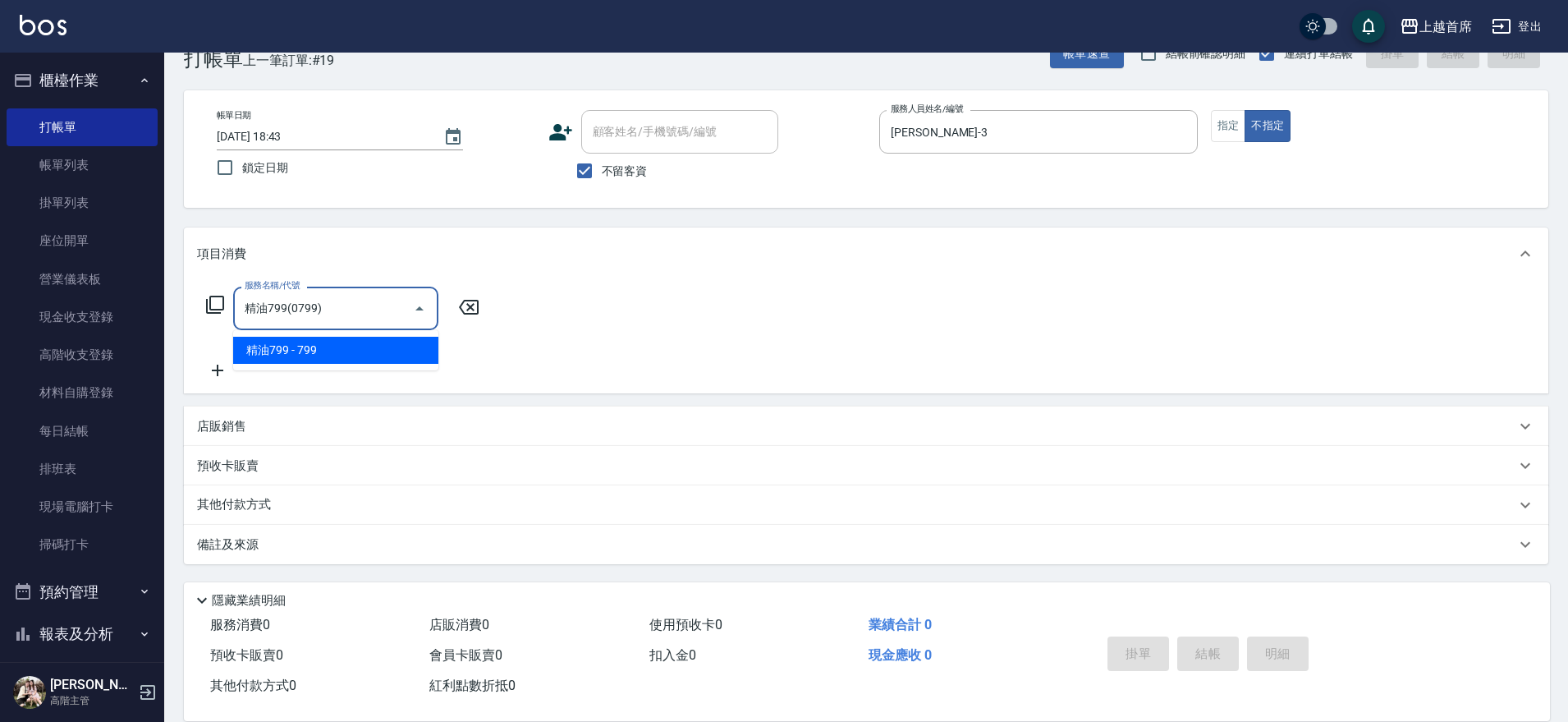
type input "精油799(0799)"
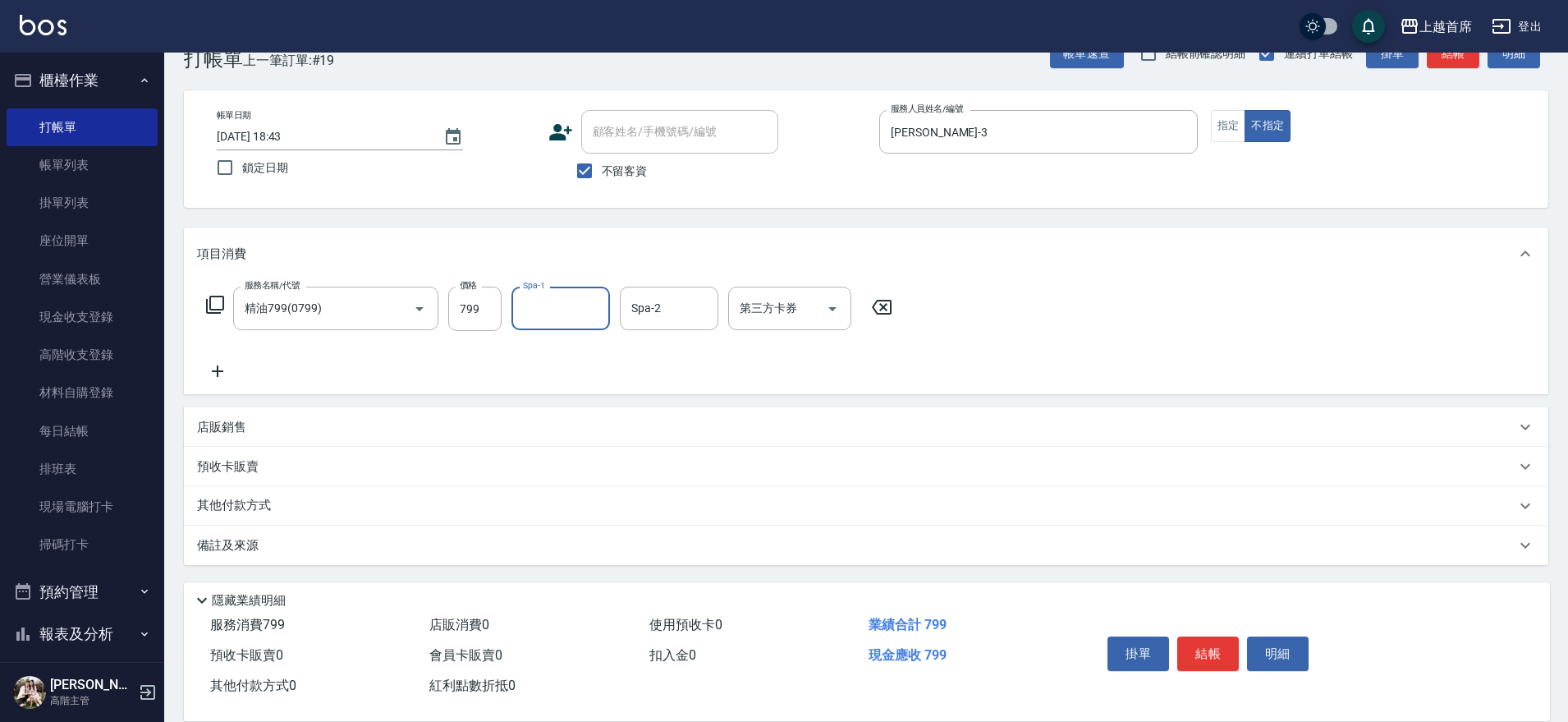
type input "7"
type input "蔡宛孜-27"
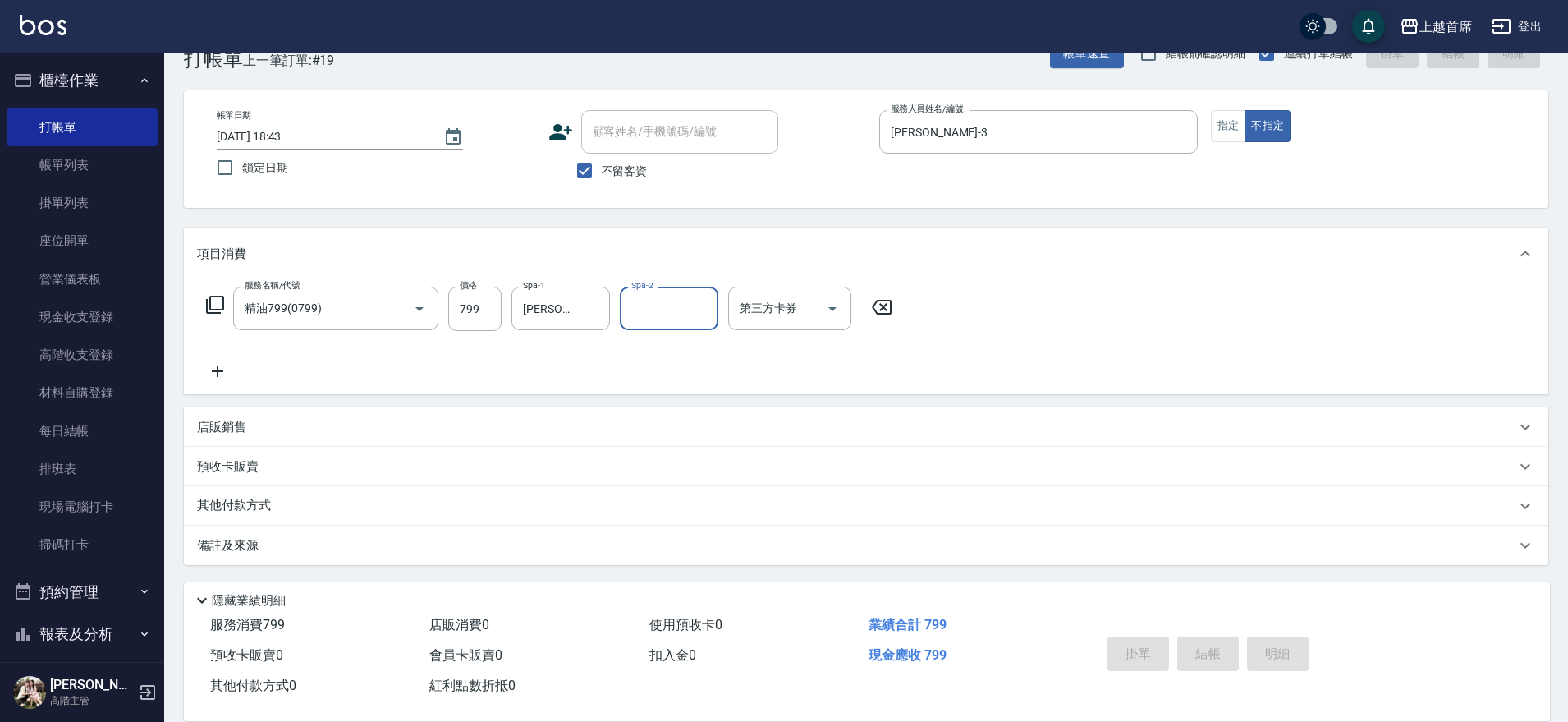
type input "2025/09/05 18:44"
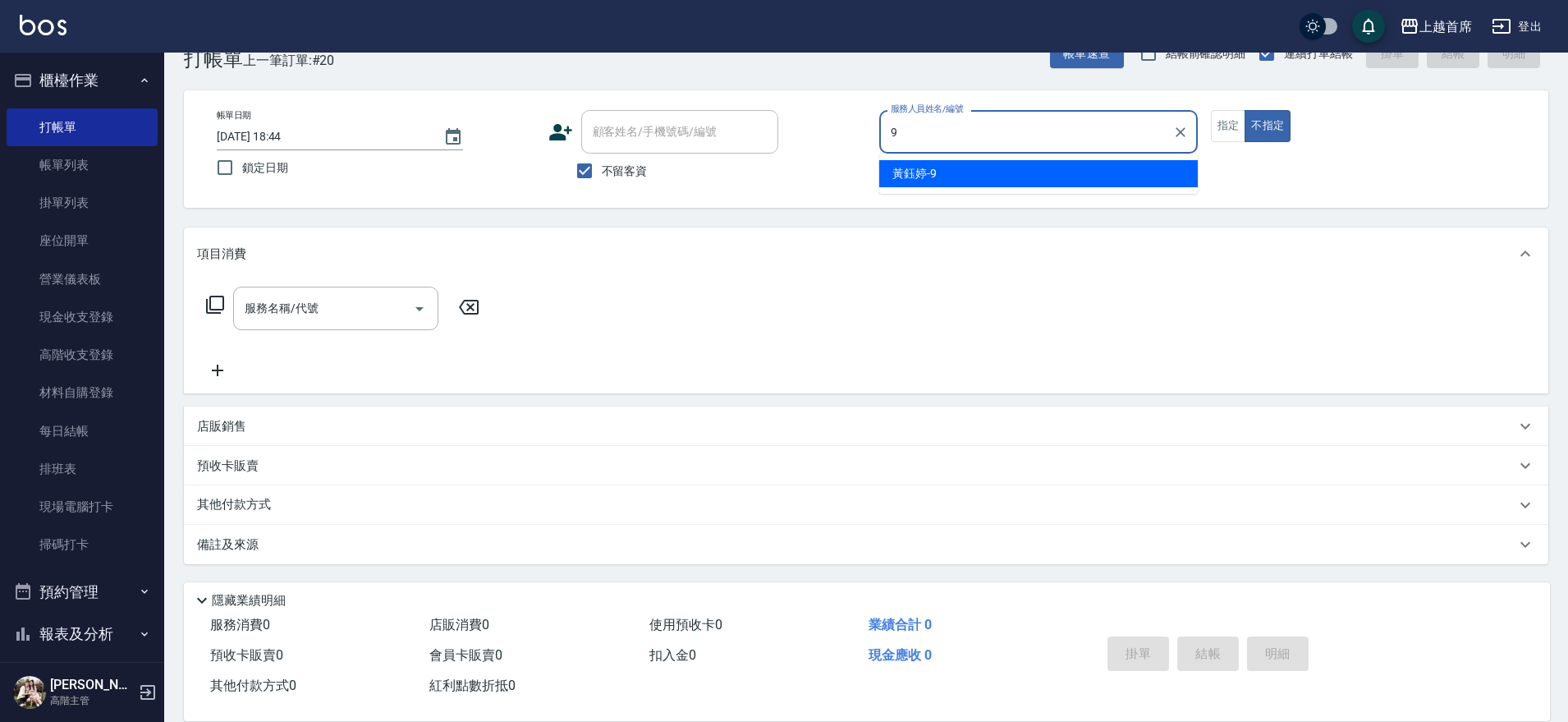
type input "黃鈺婷-9"
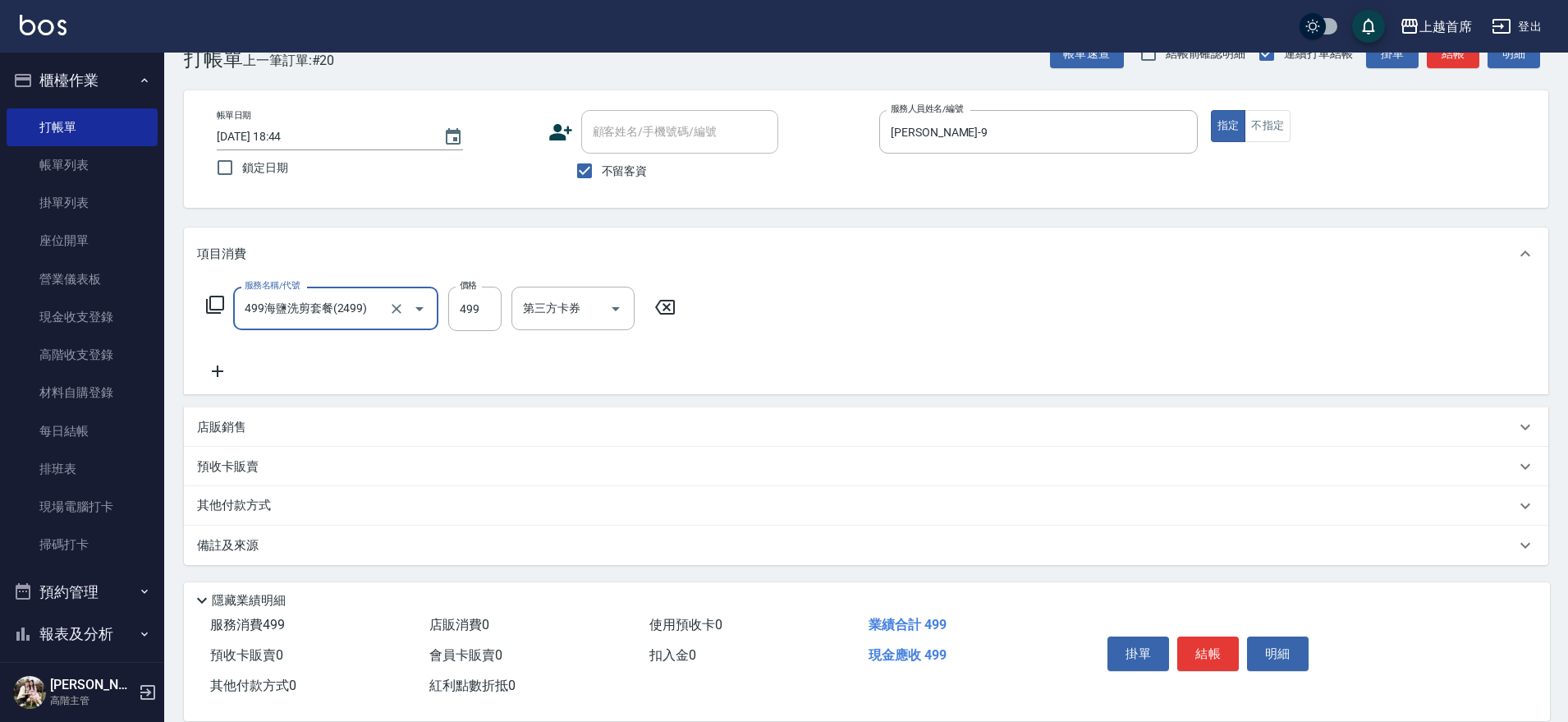
type input "499海鹽洗剪套餐(2499)"
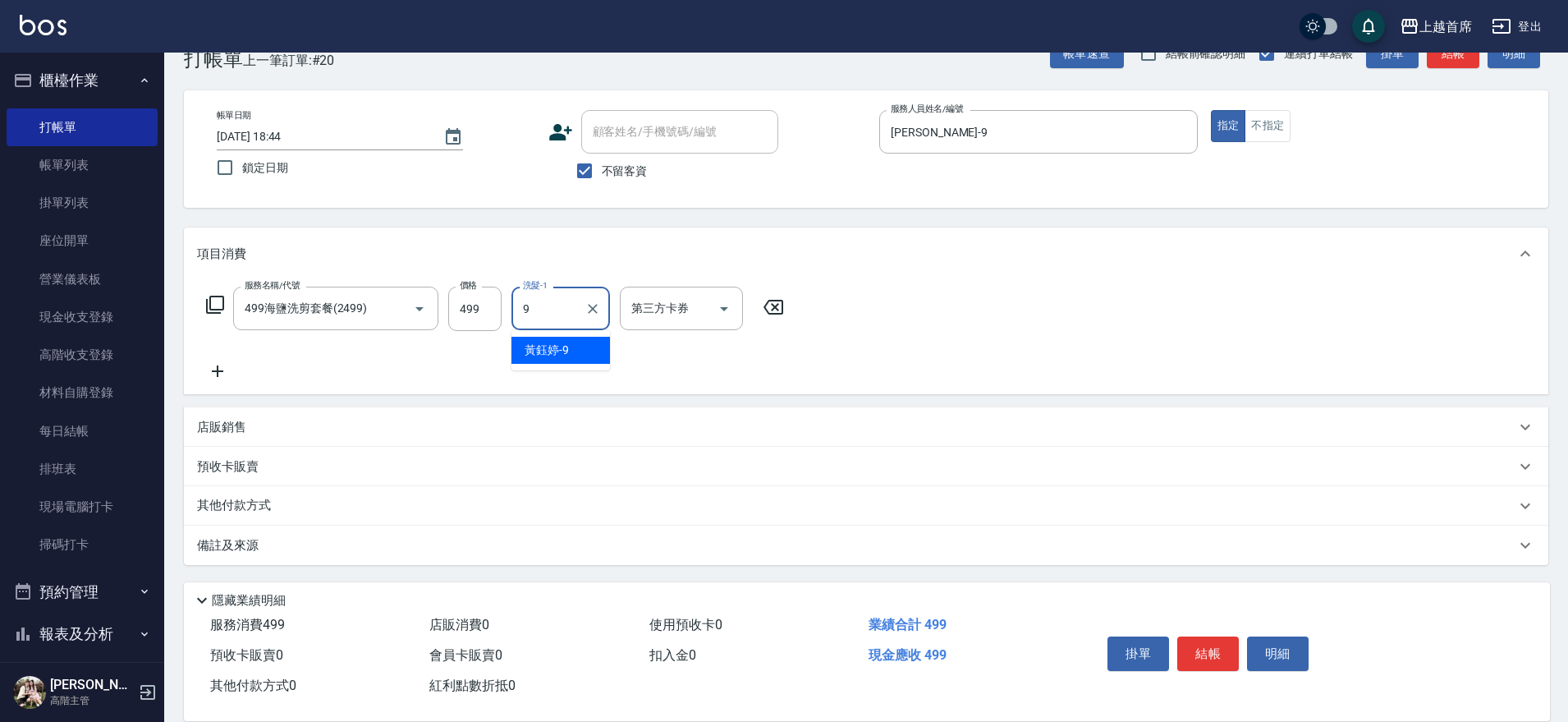
type input "黃鈺婷-9"
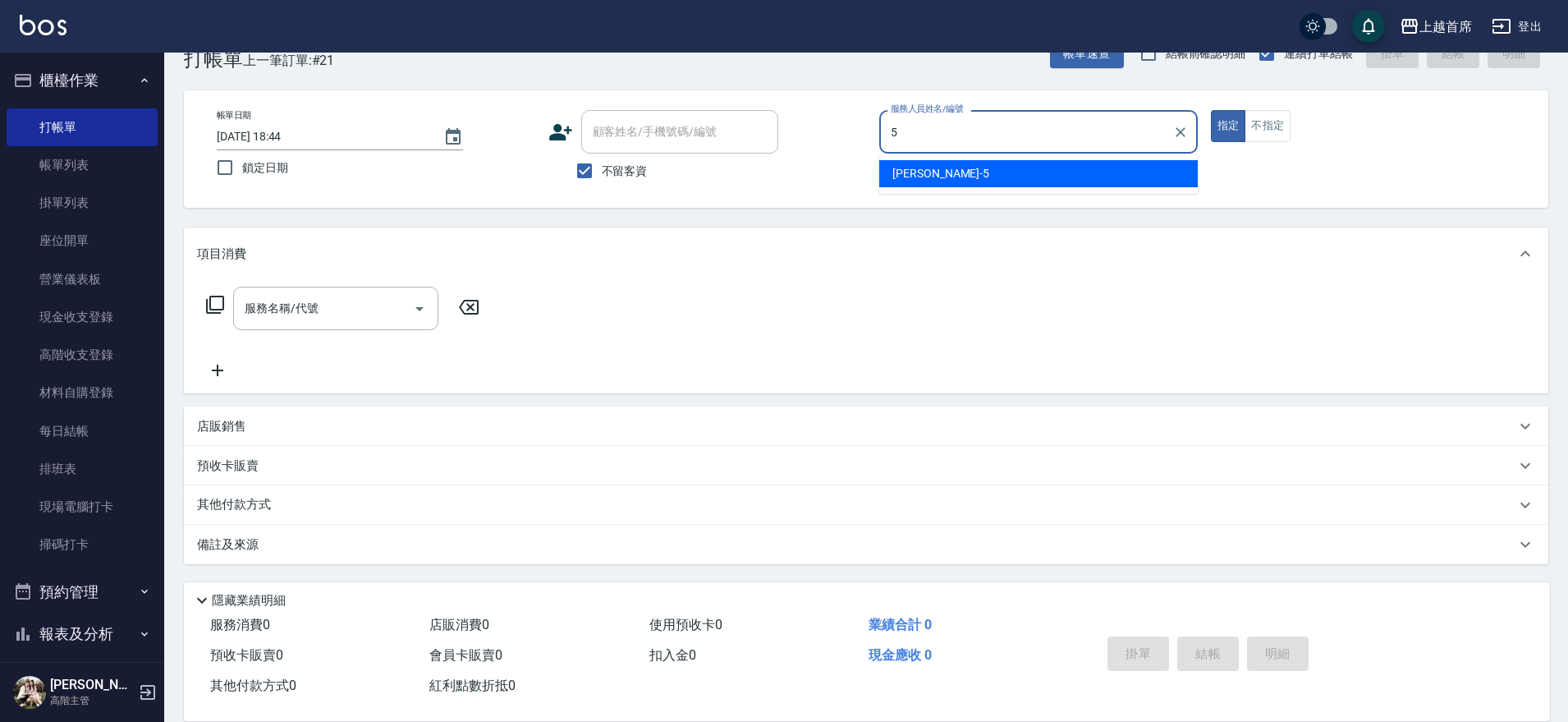
type input "Molly莫莉-5"
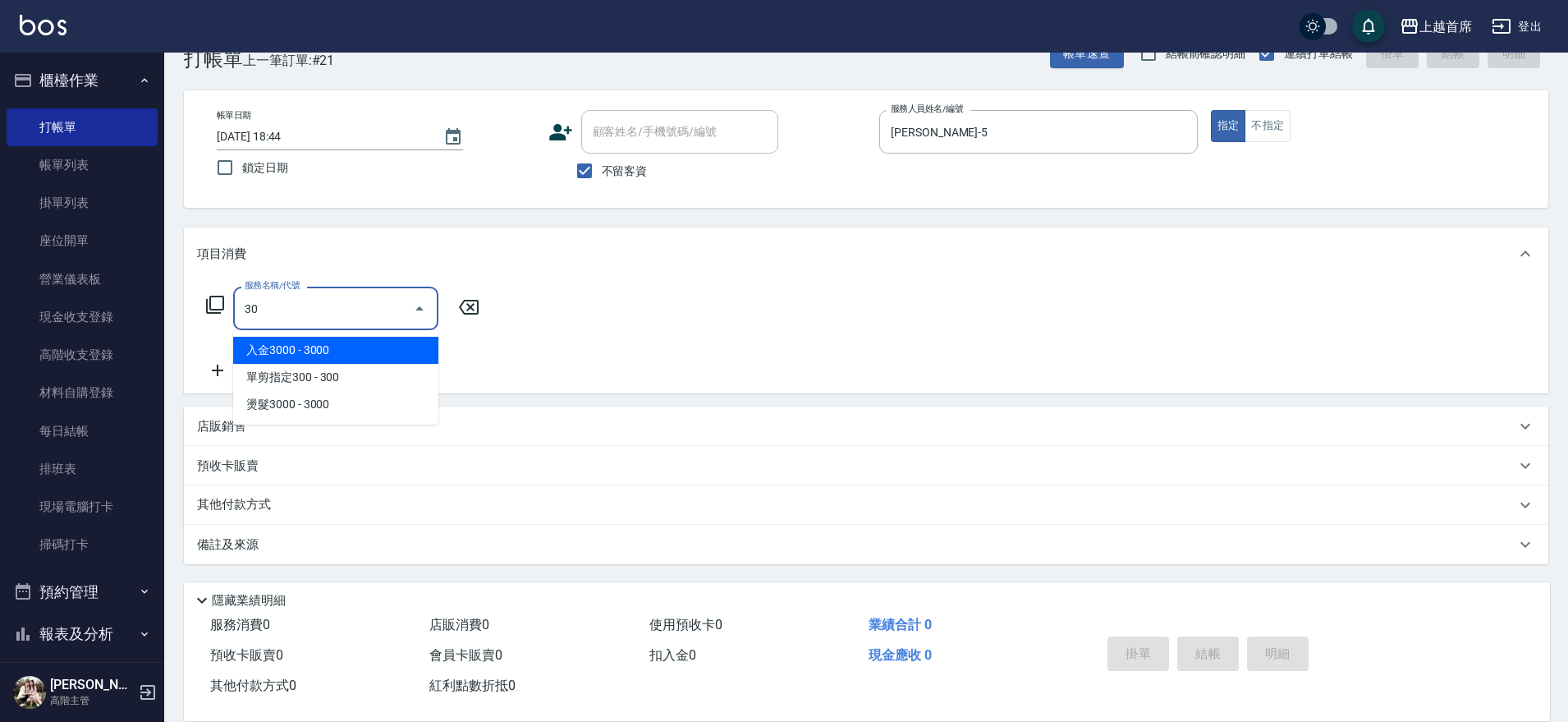
type input "3"
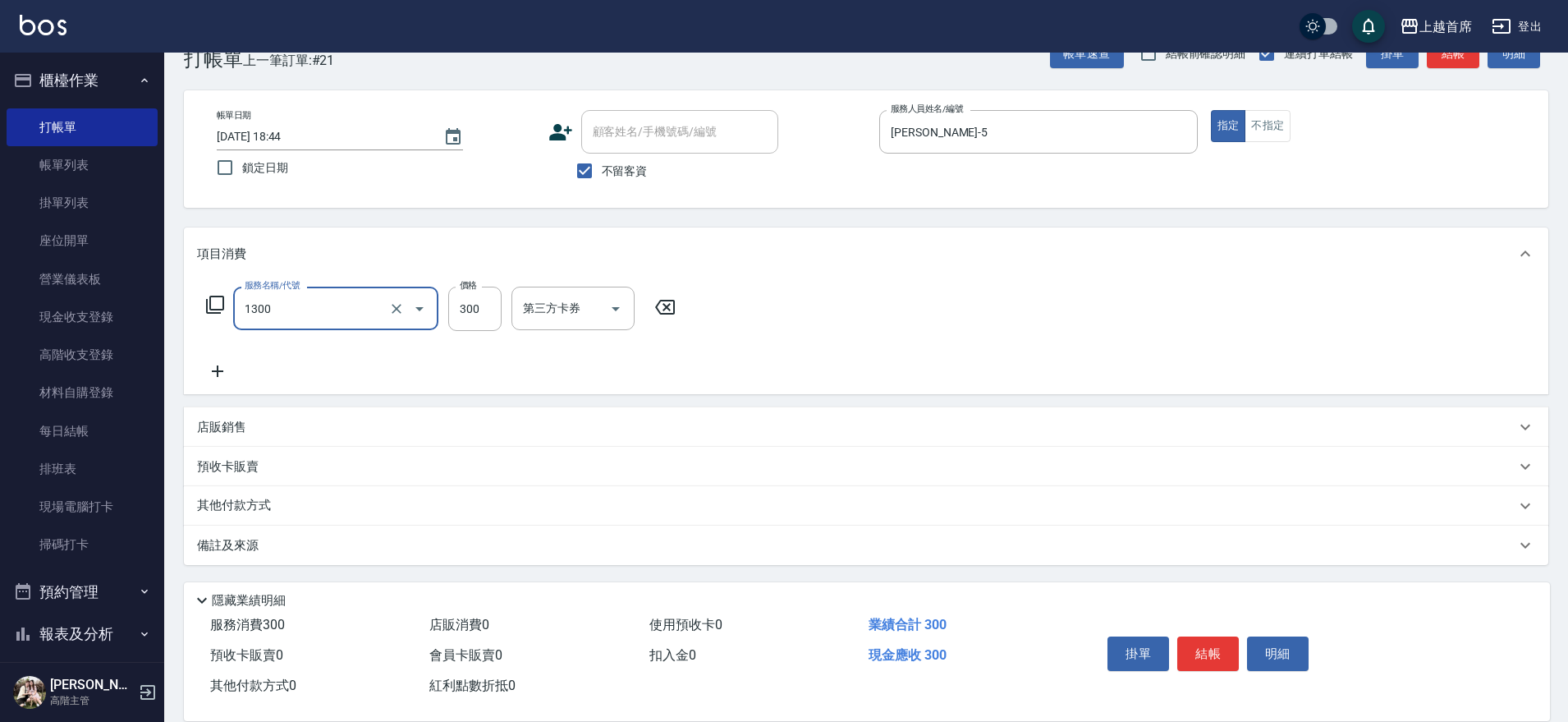
type input "洗髮(1300)"
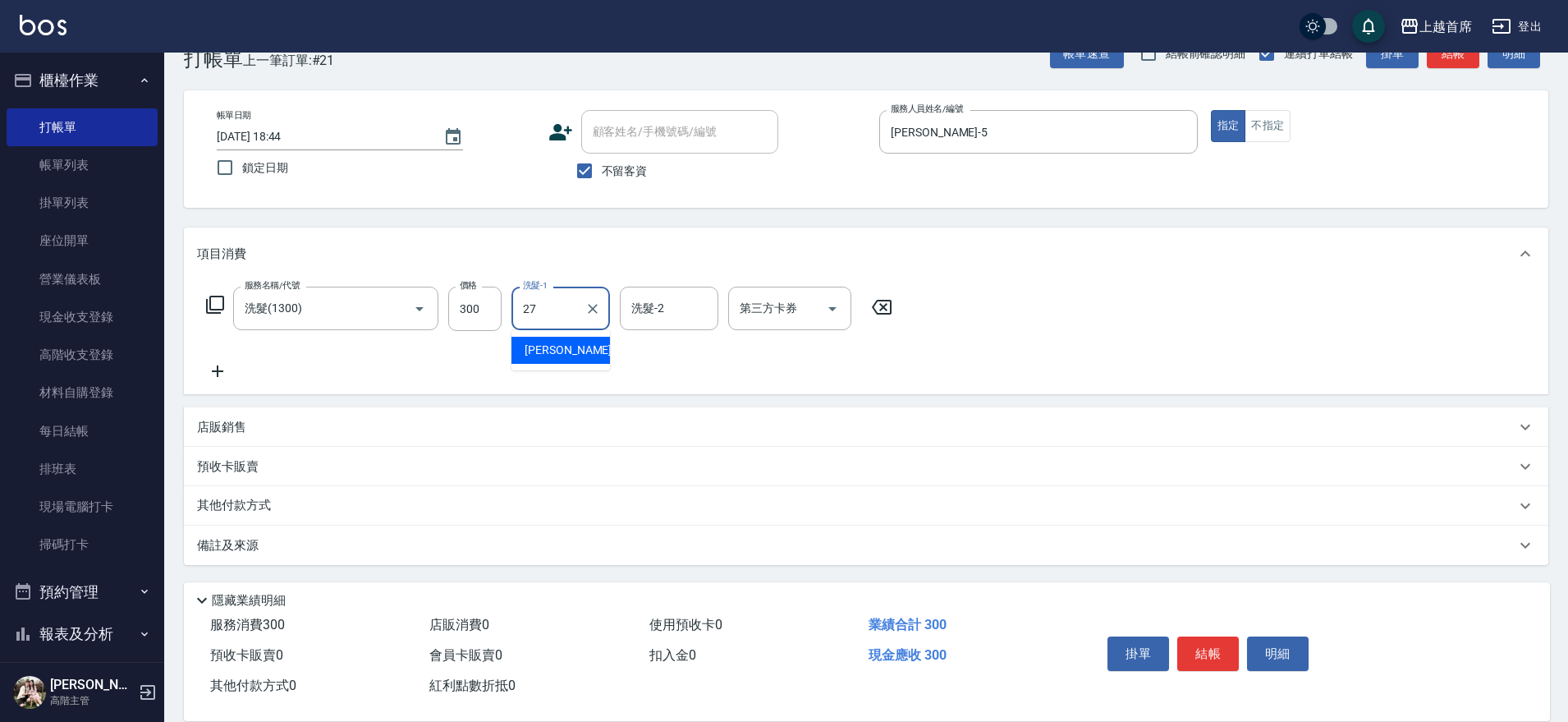
type input "蔡宛孜-27"
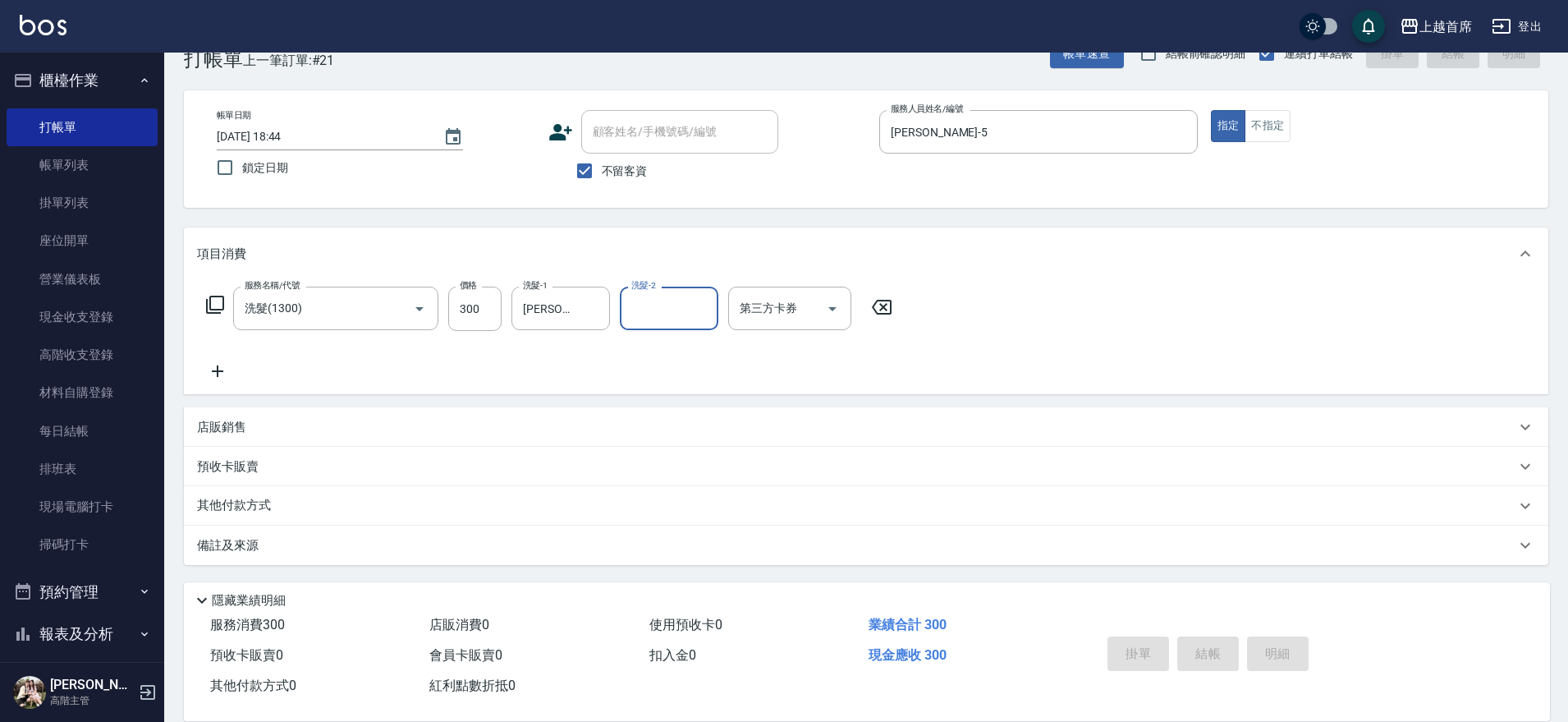
type input "2025/09/05 18:45"
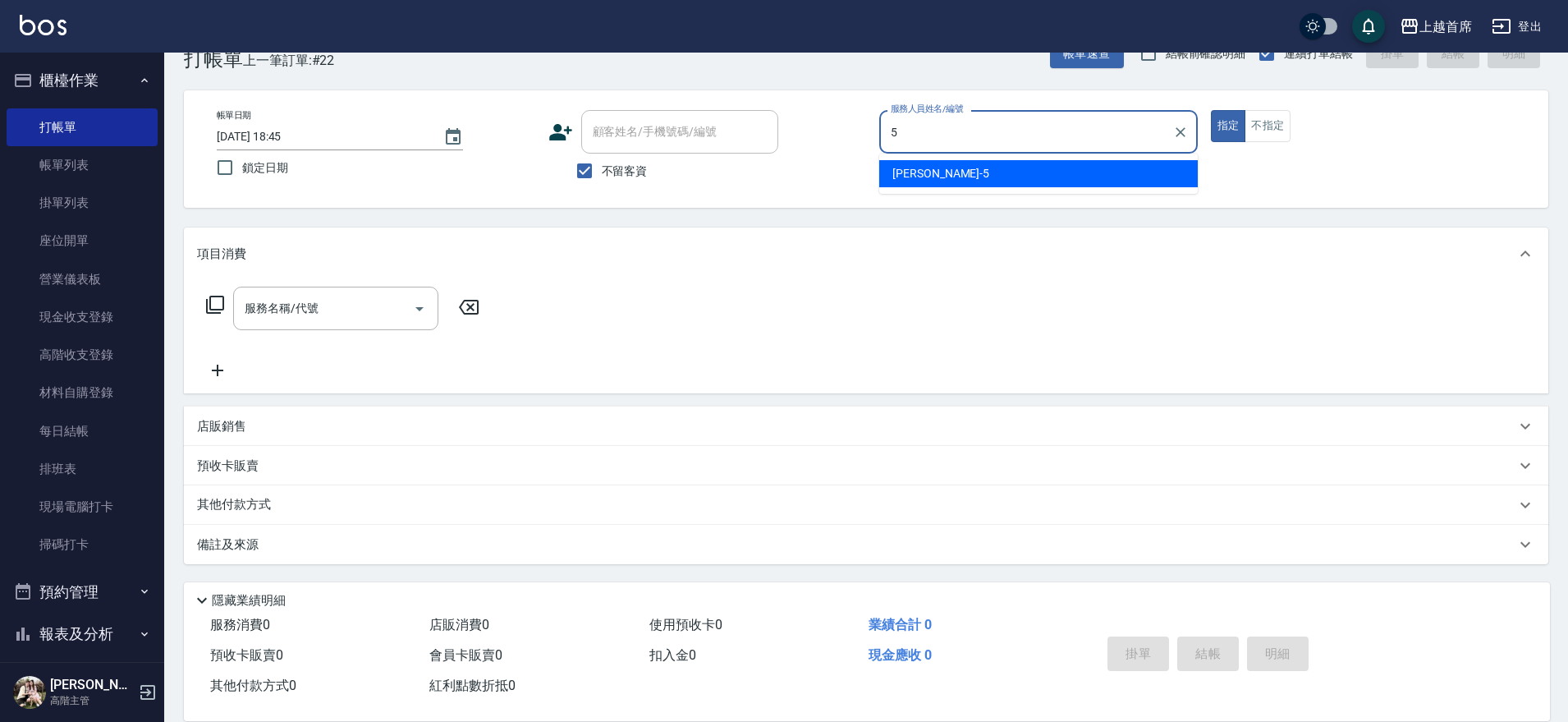
type input "Molly莫莉-5"
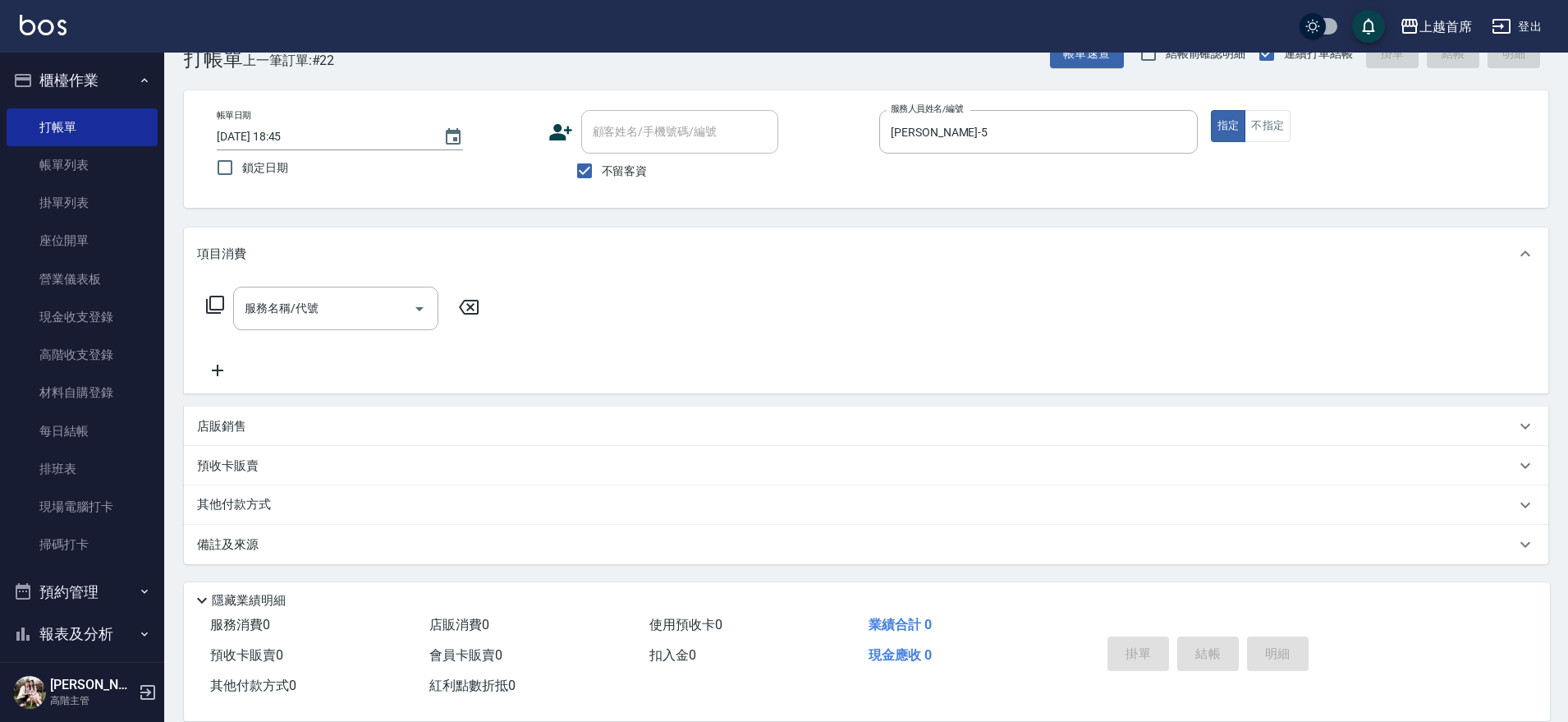
click at [215, 298] on icon at bounding box center [215, 304] width 20 height 20
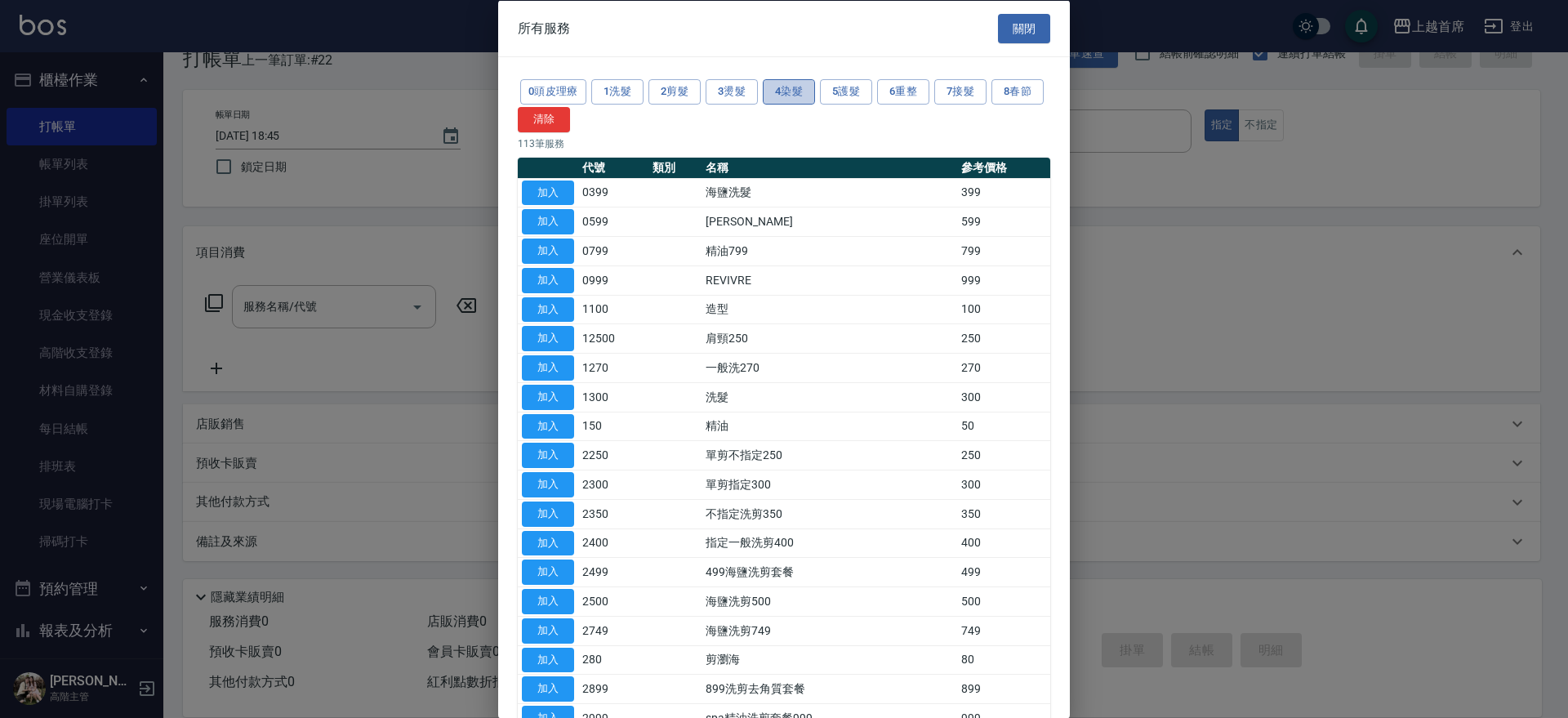
click at [790, 86] on button "4染髮" at bounding box center [788, 92] width 52 height 26
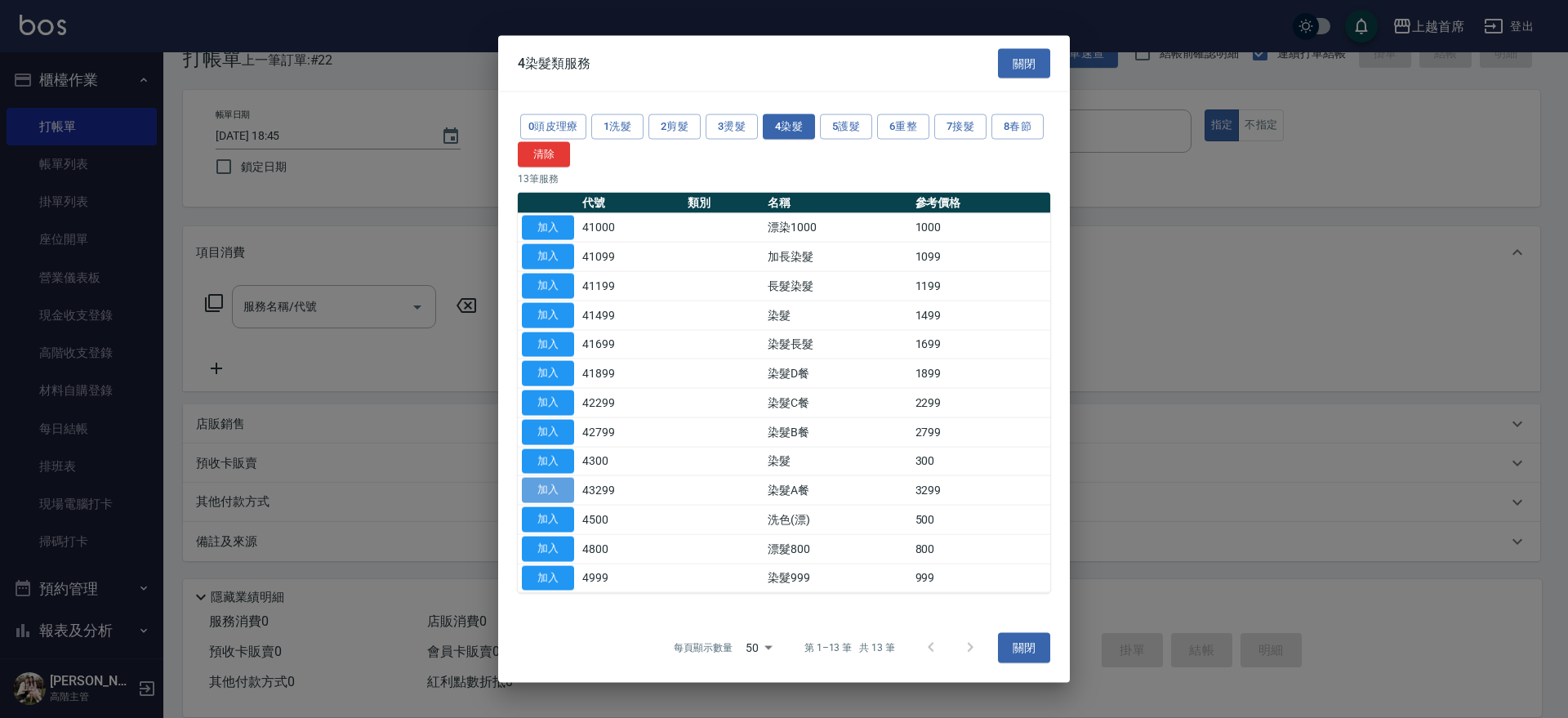
drag, startPoint x: 546, startPoint y: 486, endPoint x: 531, endPoint y: 481, distance: 15.8
click at [547, 484] on button "加入" at bounding box center [547, 491] width 52 height 26
type input "染髮A餐(43299)"
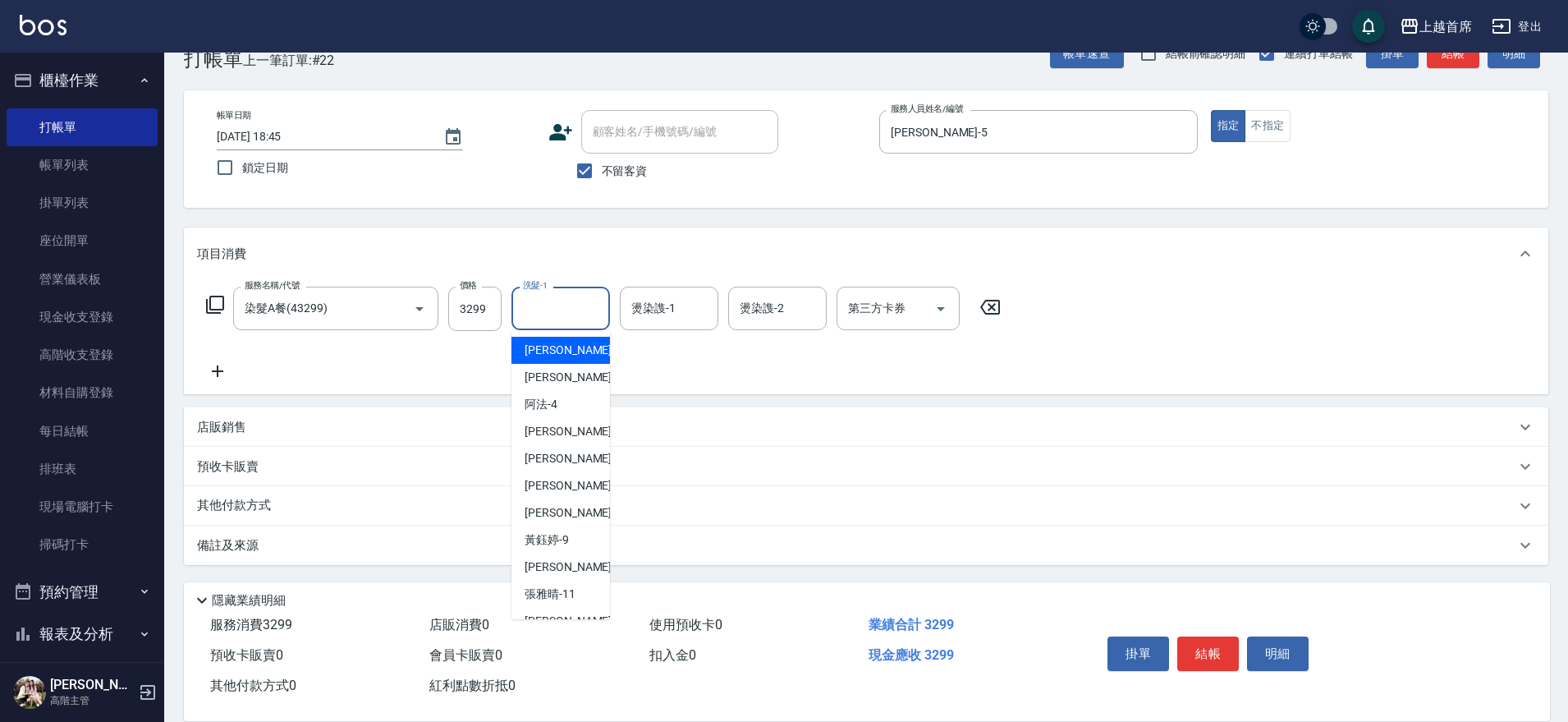
click at [593, 318] on input "洗髮-1" at bounding box center [561, 308] width 84 height 28
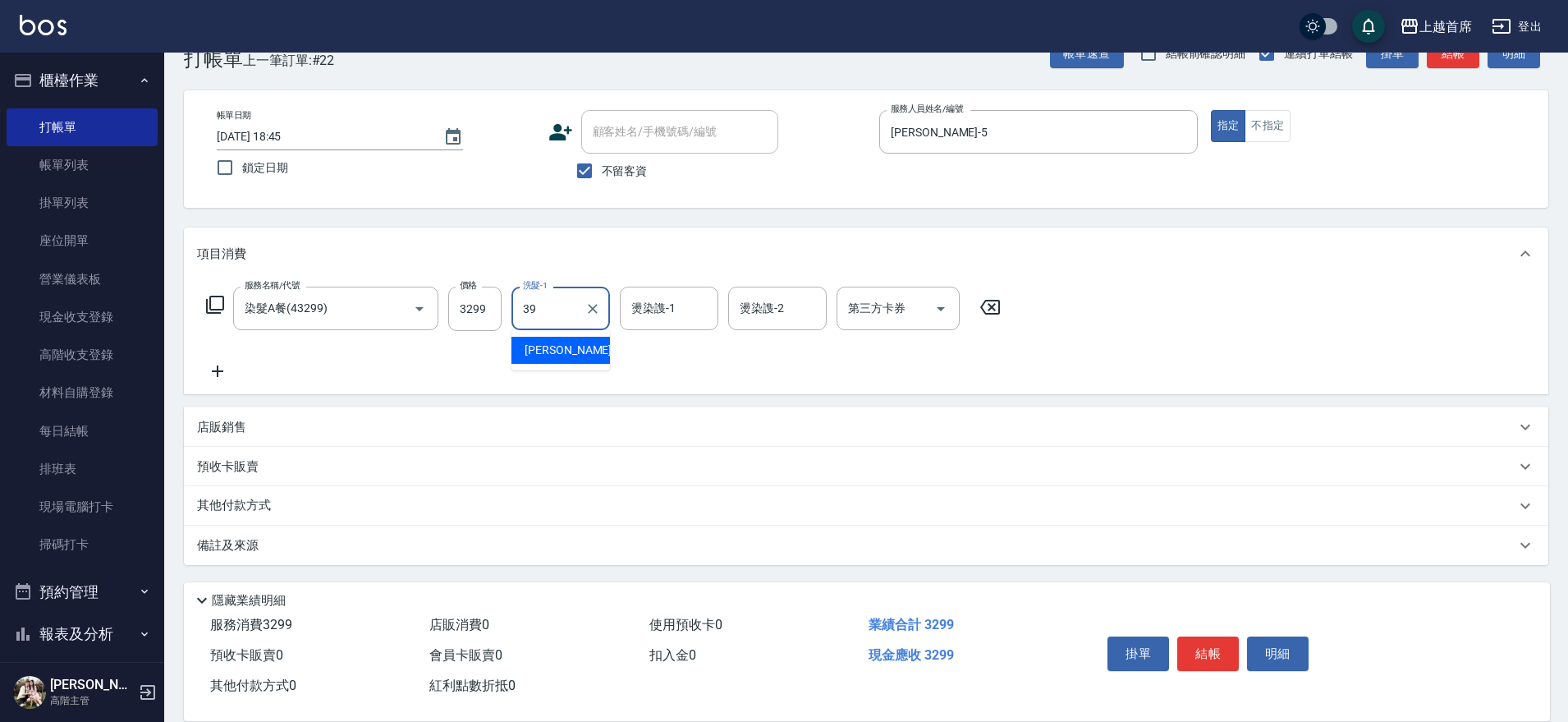
type input "[PERSON_NAME]-39"
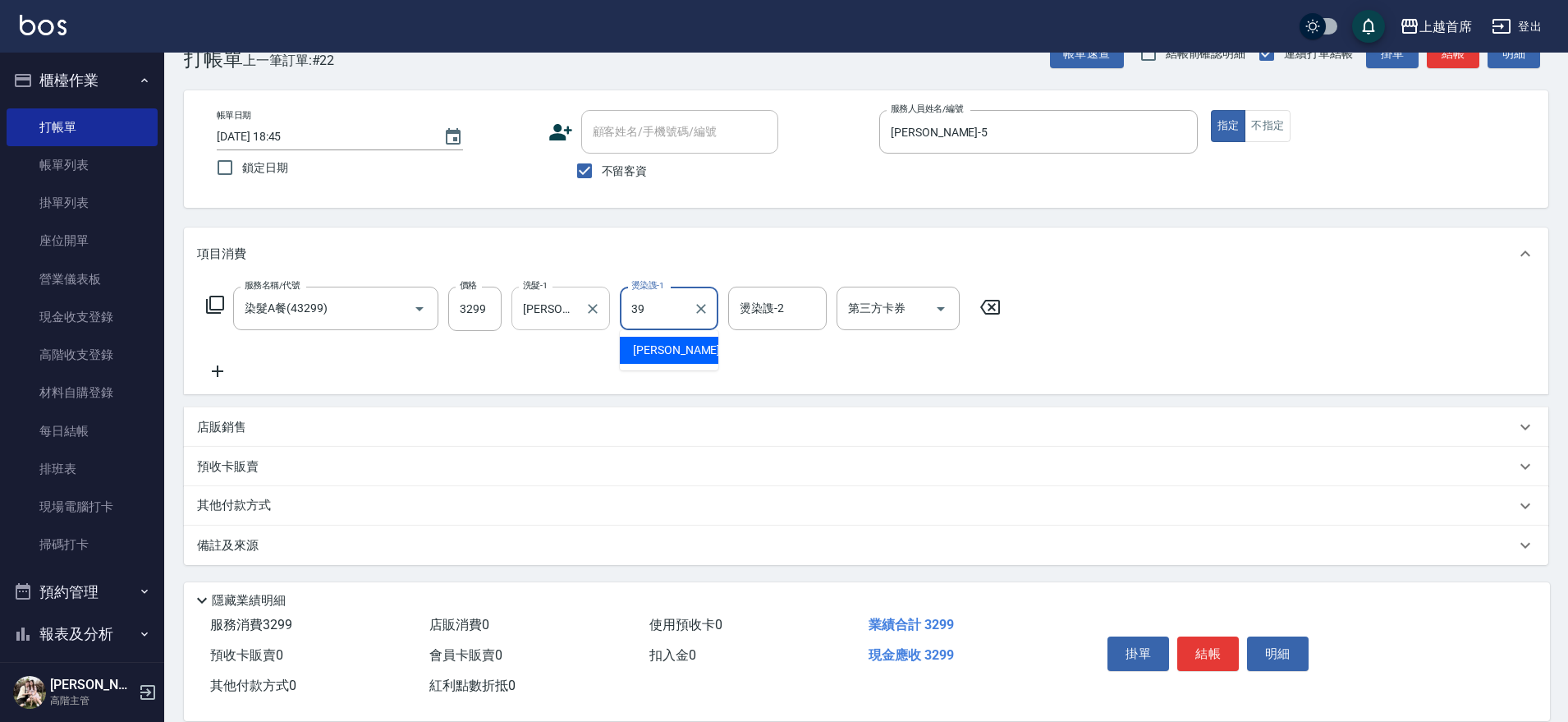
type input "[PERSON_NAME]-39"
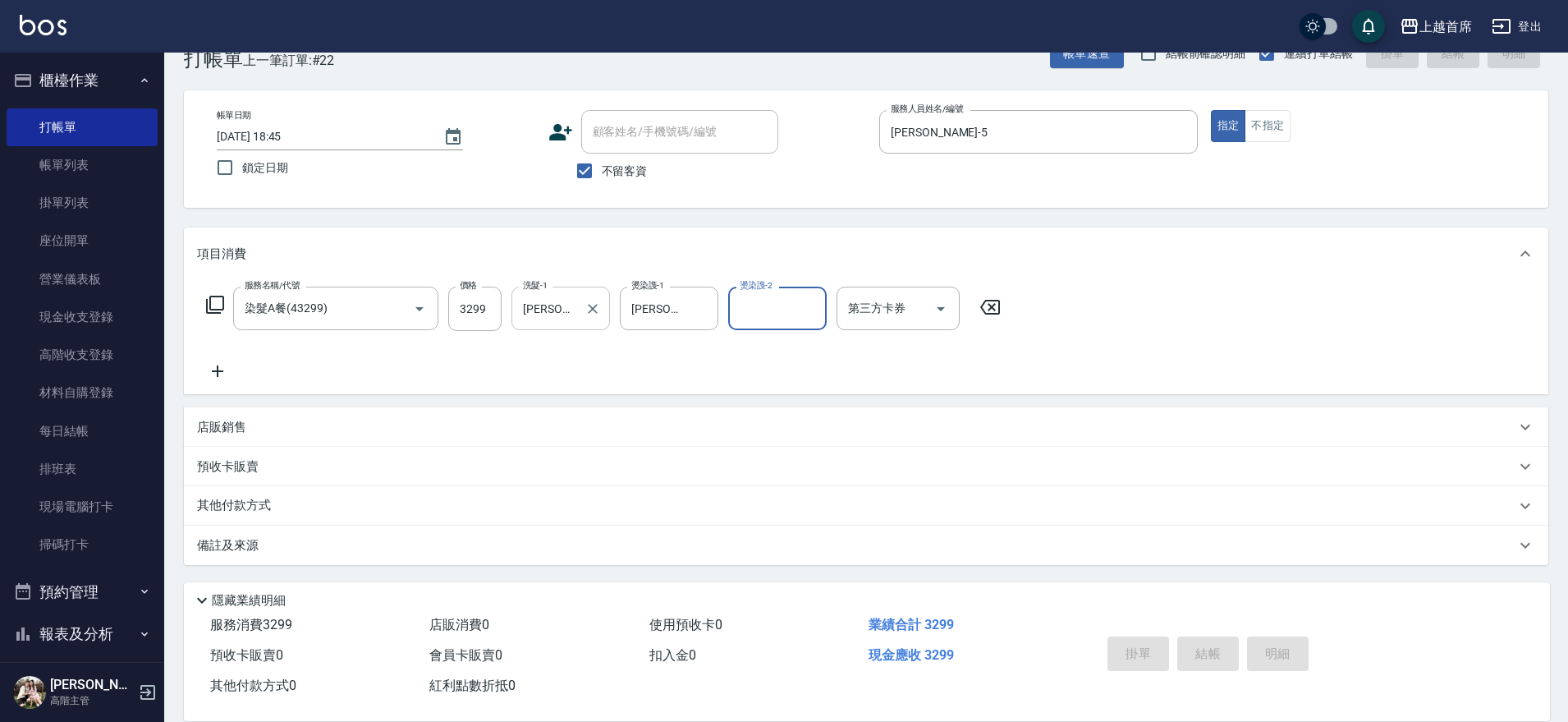
type input "2025/09/05 18:48"
